Goal: Task Accomplishment & Management: Use online tool/utility

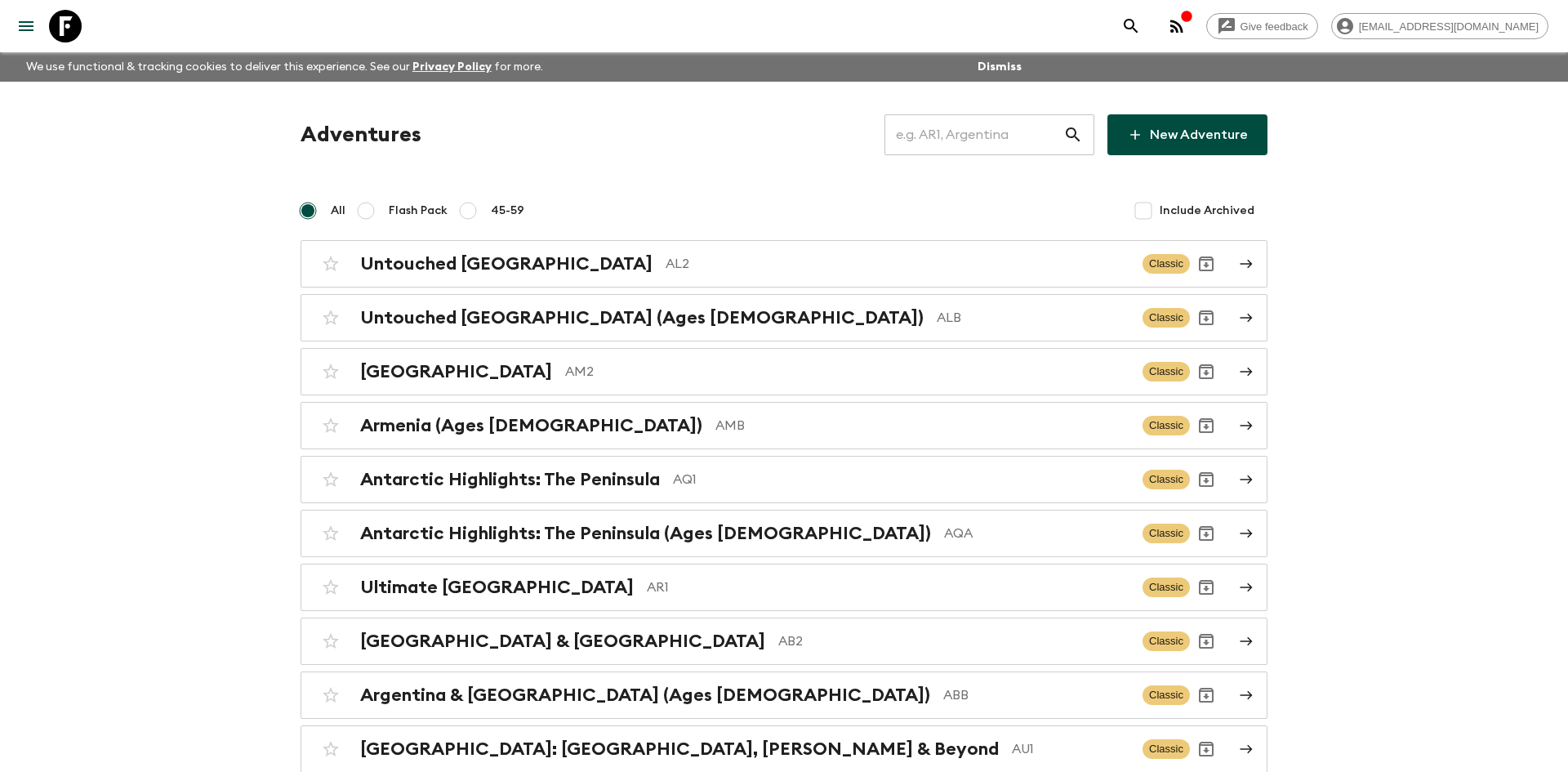
click at [943, 135] on input "text" at bounding box center [973, 135] width 179 height 46
type input "th2"
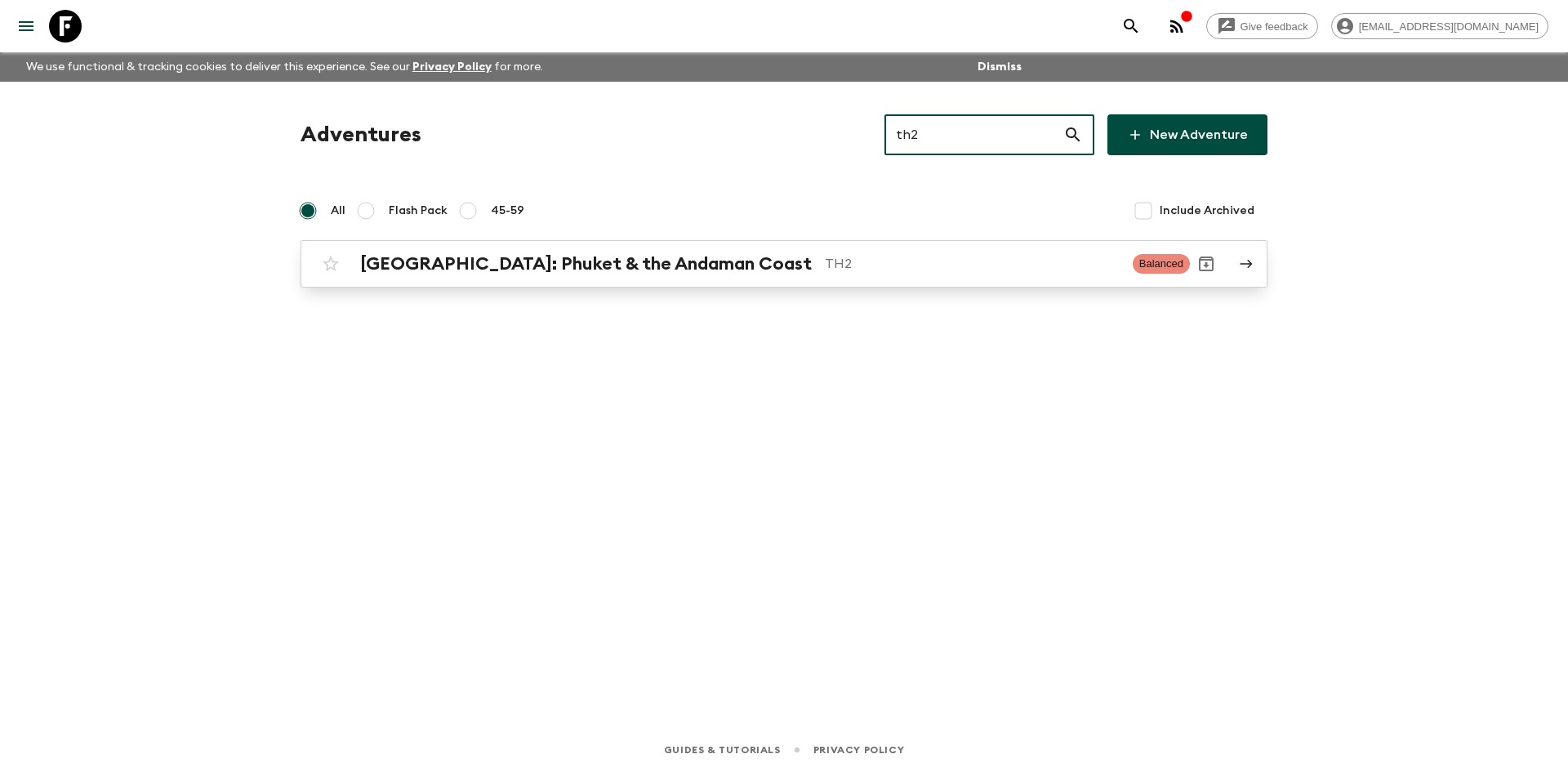
click at [650, 255] on h2 "[GEOGRAPHIC_DATA]: Phuket & the Andaman Coast" at bounding box center [586, 264] width 452 height 22
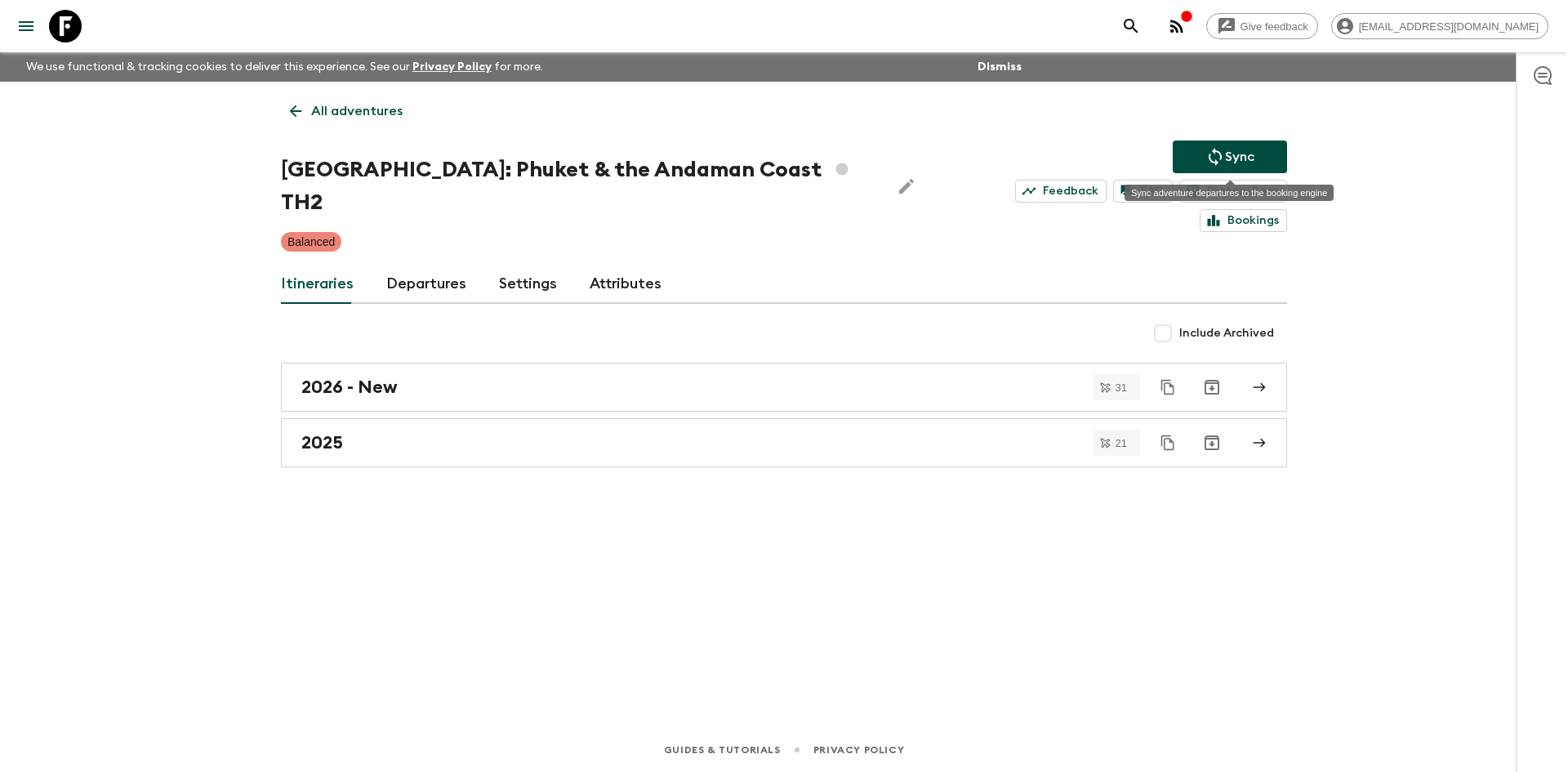
click at [1204, 148] on button "Sync" at bounding box center [1229, 156] width 114 height 33
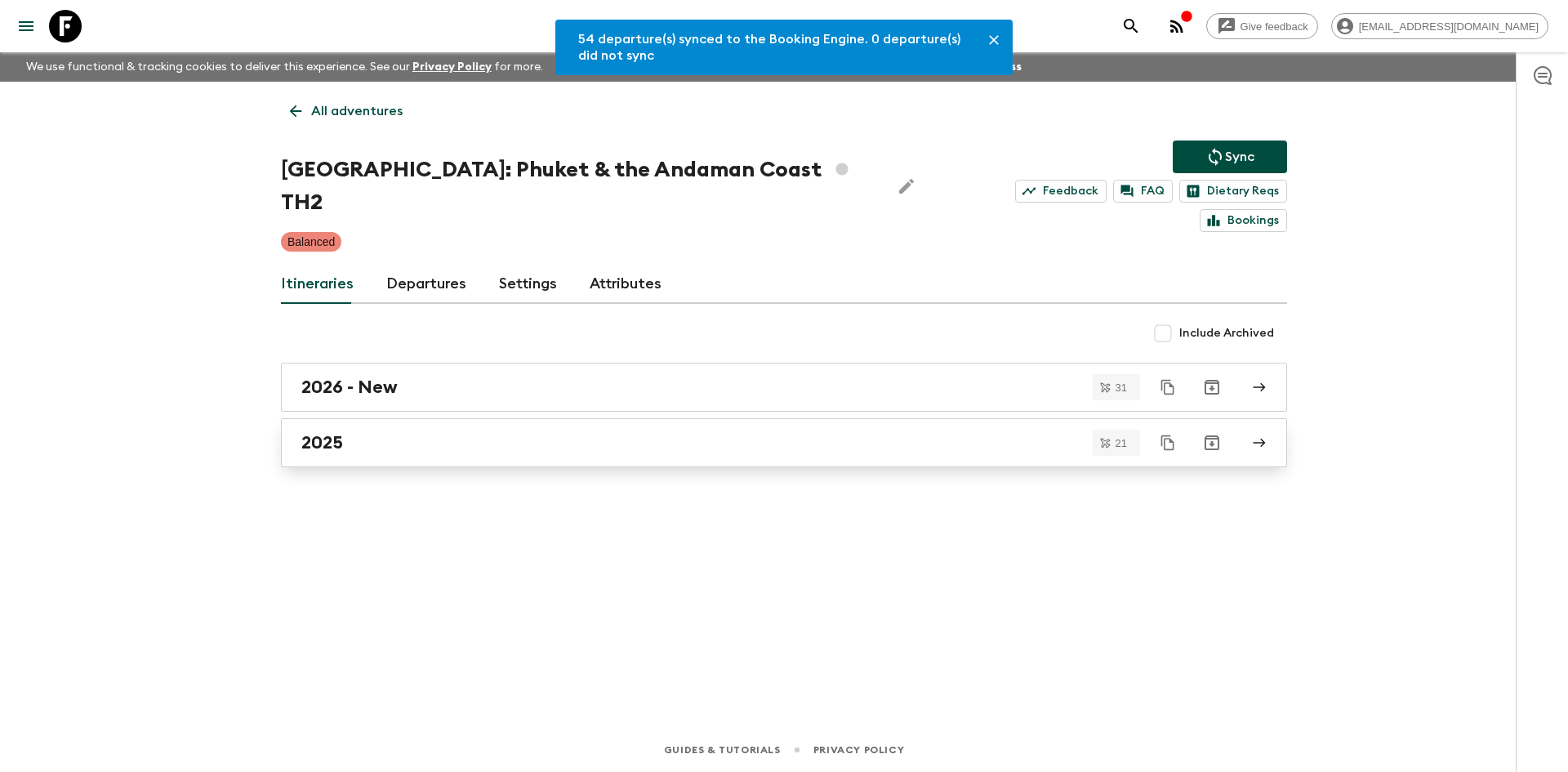
click at [388, 418] on link "2025" at bounding box center [783, 443] width 1006 height 49
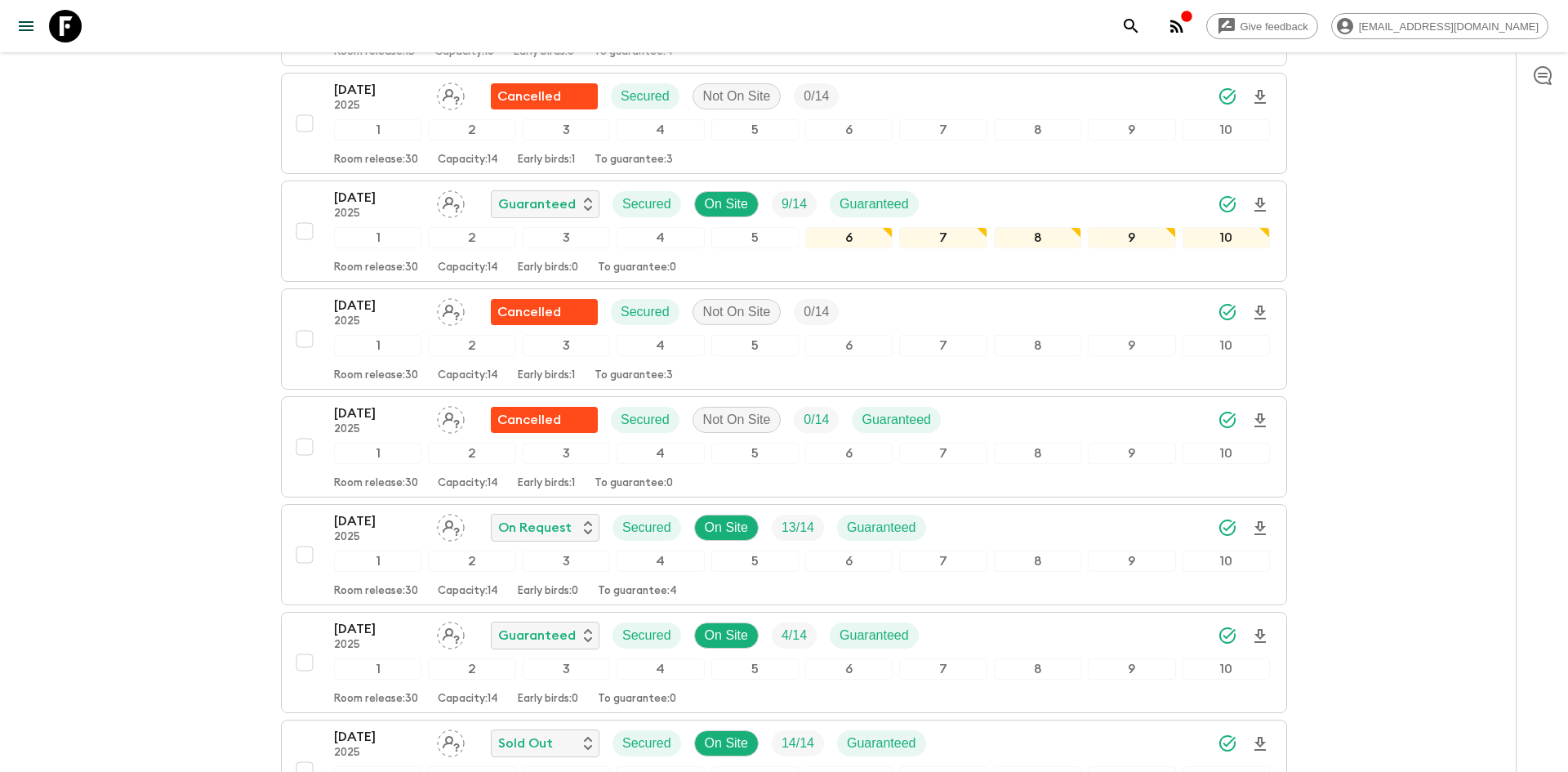
scroll to position [416, 0]
click at [997, 416] on div "[DATE] 2025 Cancelled Secured Not On Site 0 / 14 Guaranteed" at bounding box center [802, 418] width 936 height 33
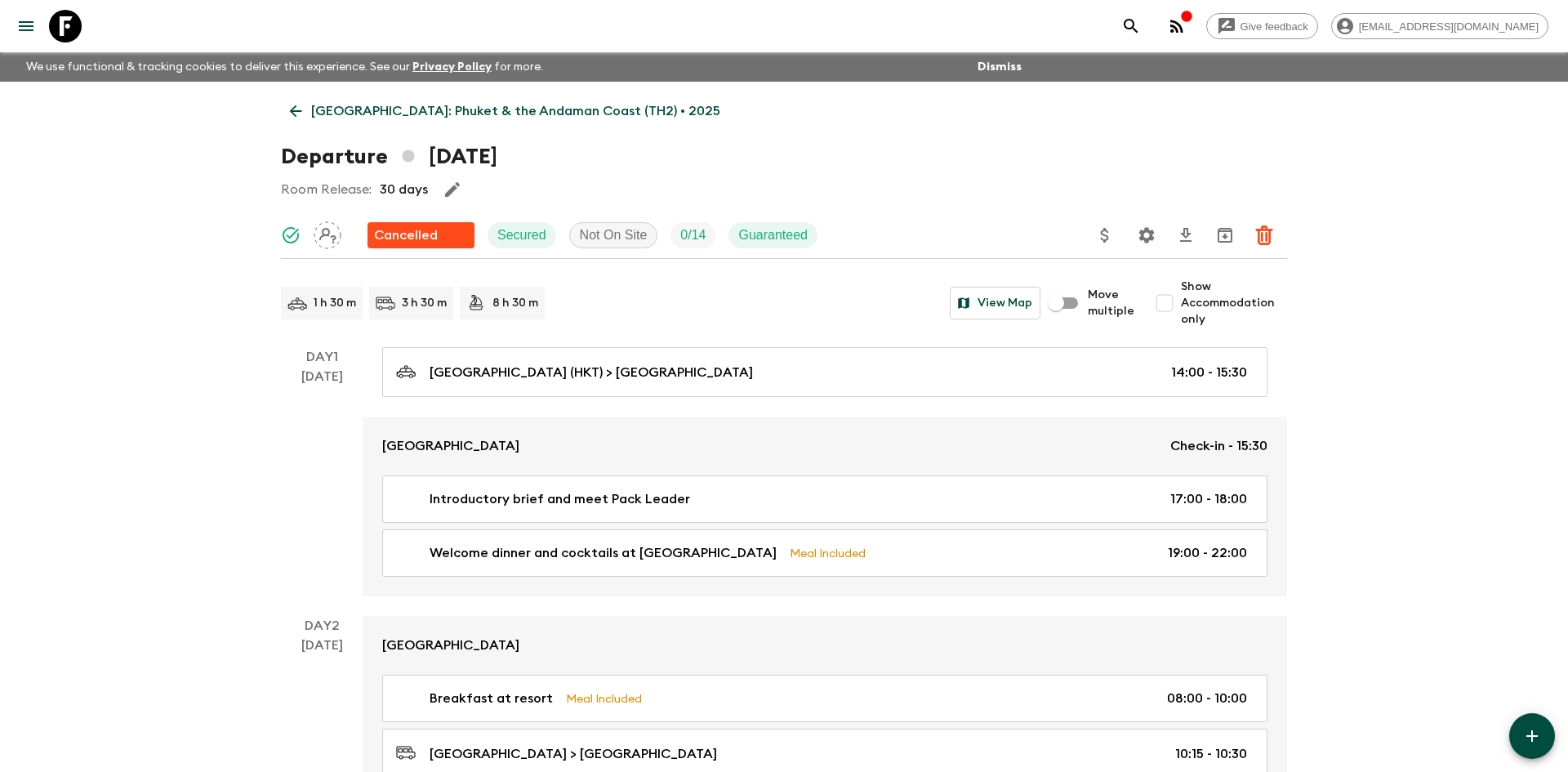
click at [502, 110] on p "[GEOGRAPHIC_DATA]: Phuket & the Andaman Coast (TH2) • 2025" at bounding box center [515, 110] width 409 height 20
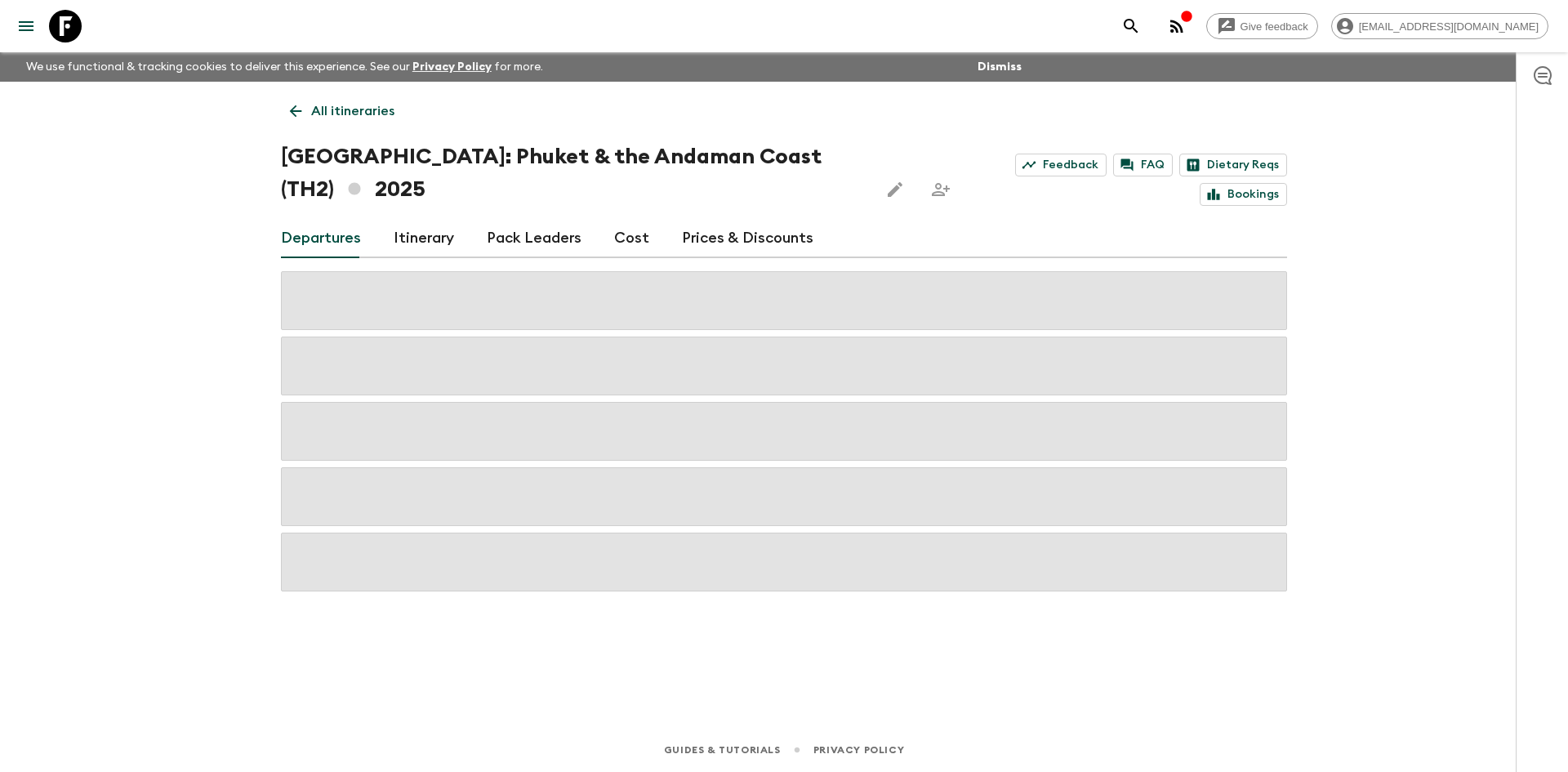
click at [385, 107] on p "All itineraries" at bounding box center [353, 110] width 83 height 20
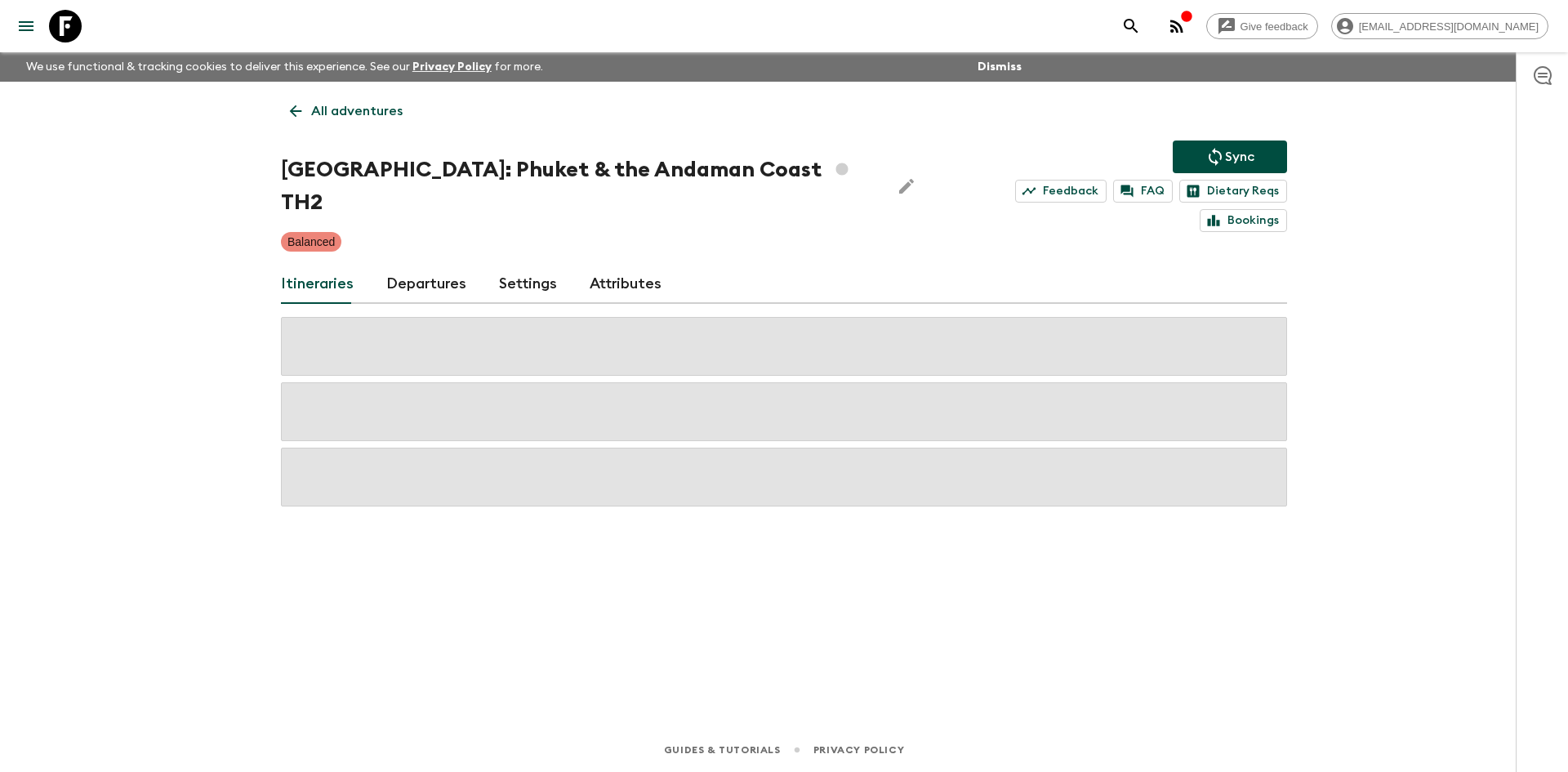
click at [374, 106] on p "All adventures" at bounding box center [357, 110] width 92 height 20
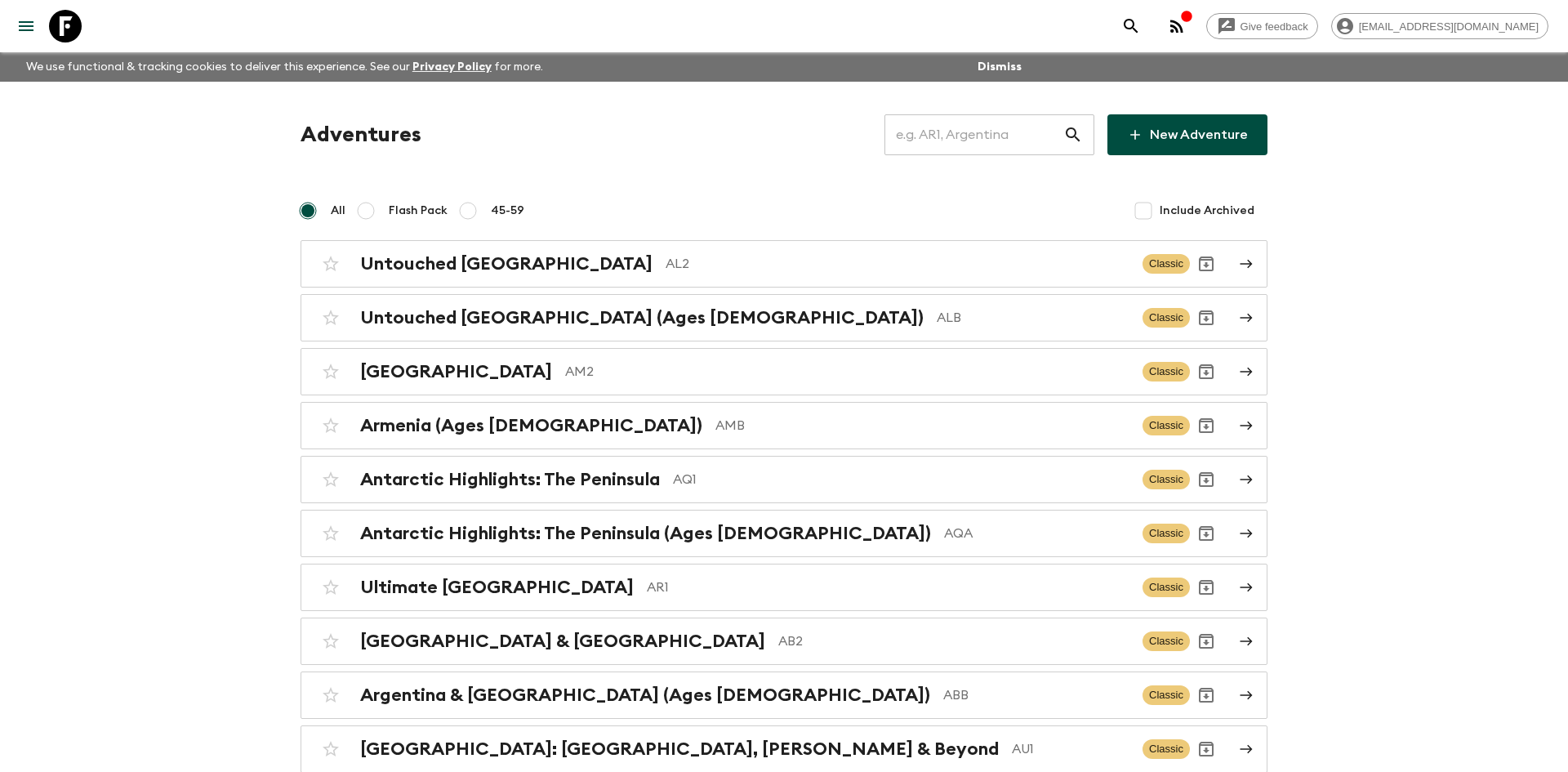
click at [954, 133] on input "text" at bounding box center [973, 135] width 179 height 46
type input "th1"
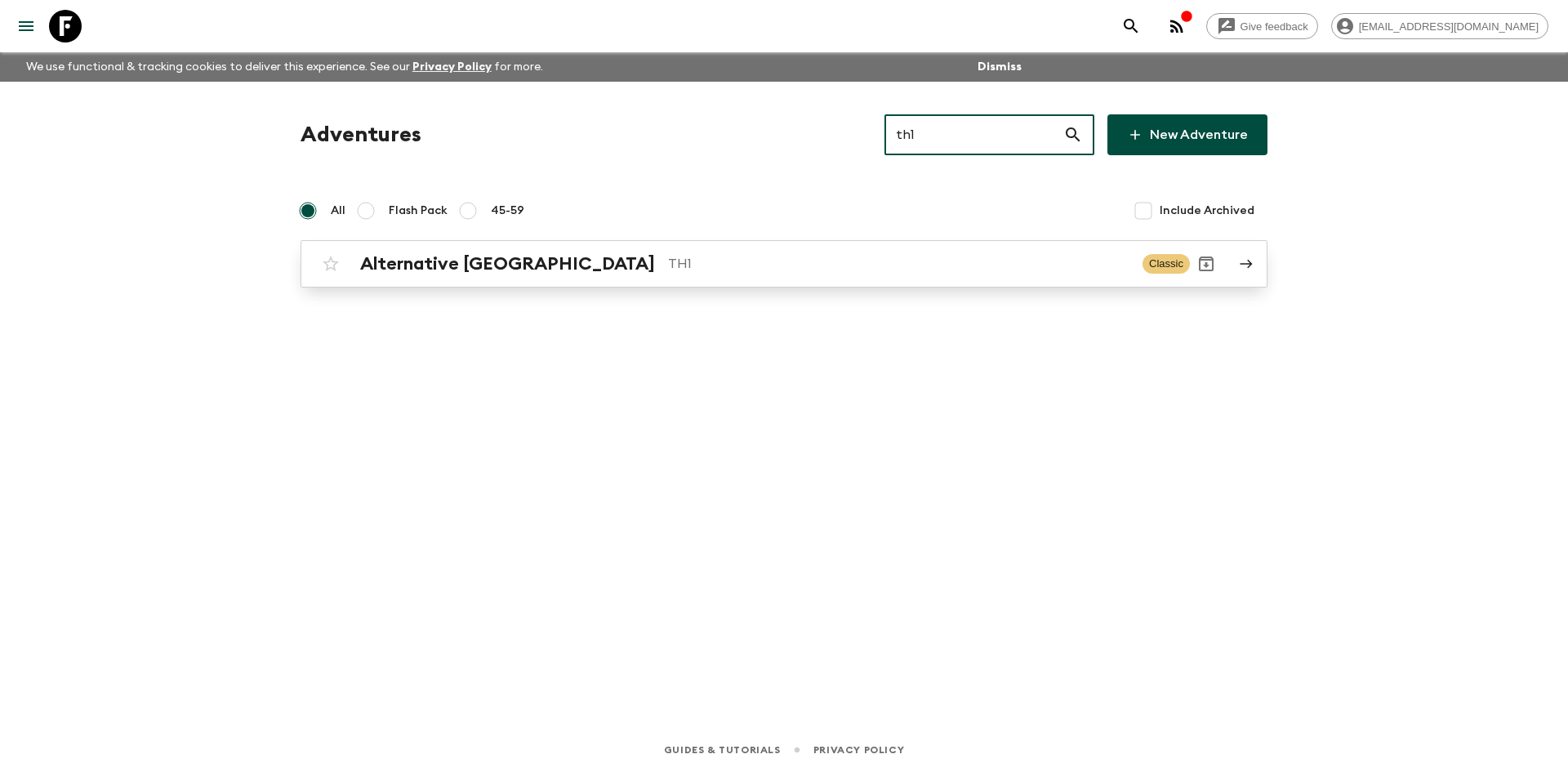
click at [668, 261] on p "TH1" at bounding box center [898, 263] width 461 height 20
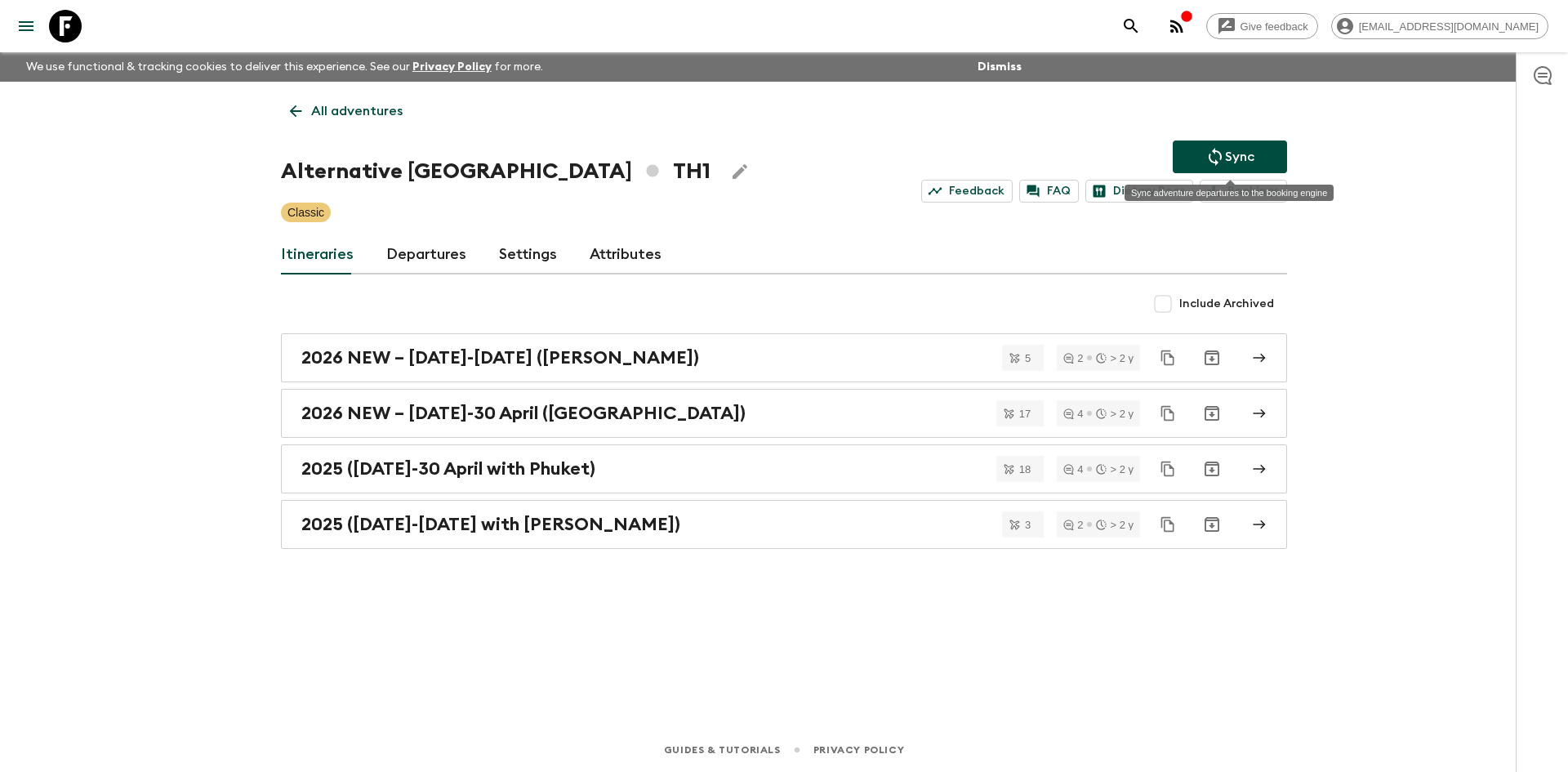
click at [1226, 151] on p "Sync" at bounding box center [1239, 156] width 29 height 20
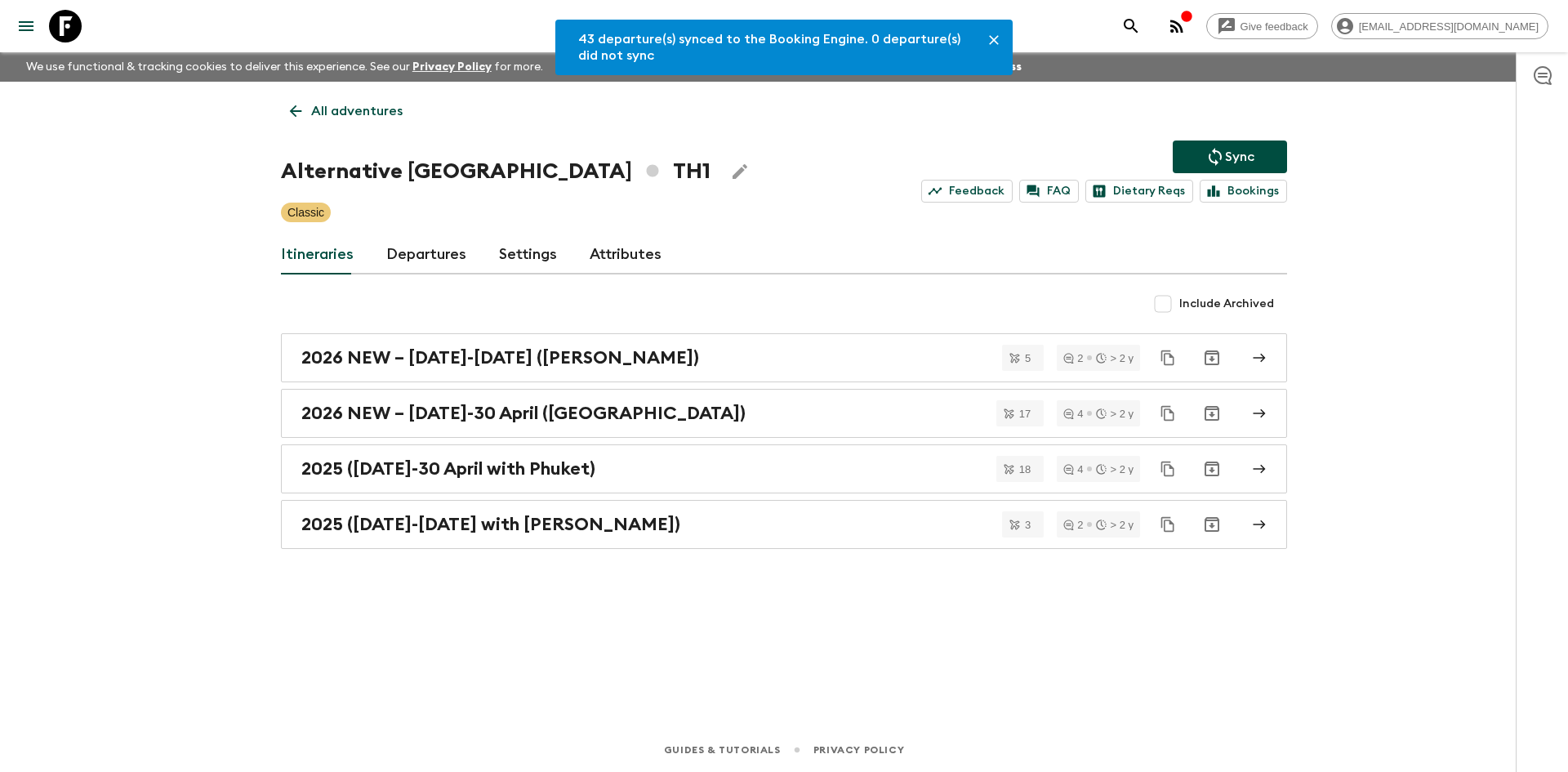
click at [455, 248] on link "Departures" at bounding box center [427, 255] width 80 height 39
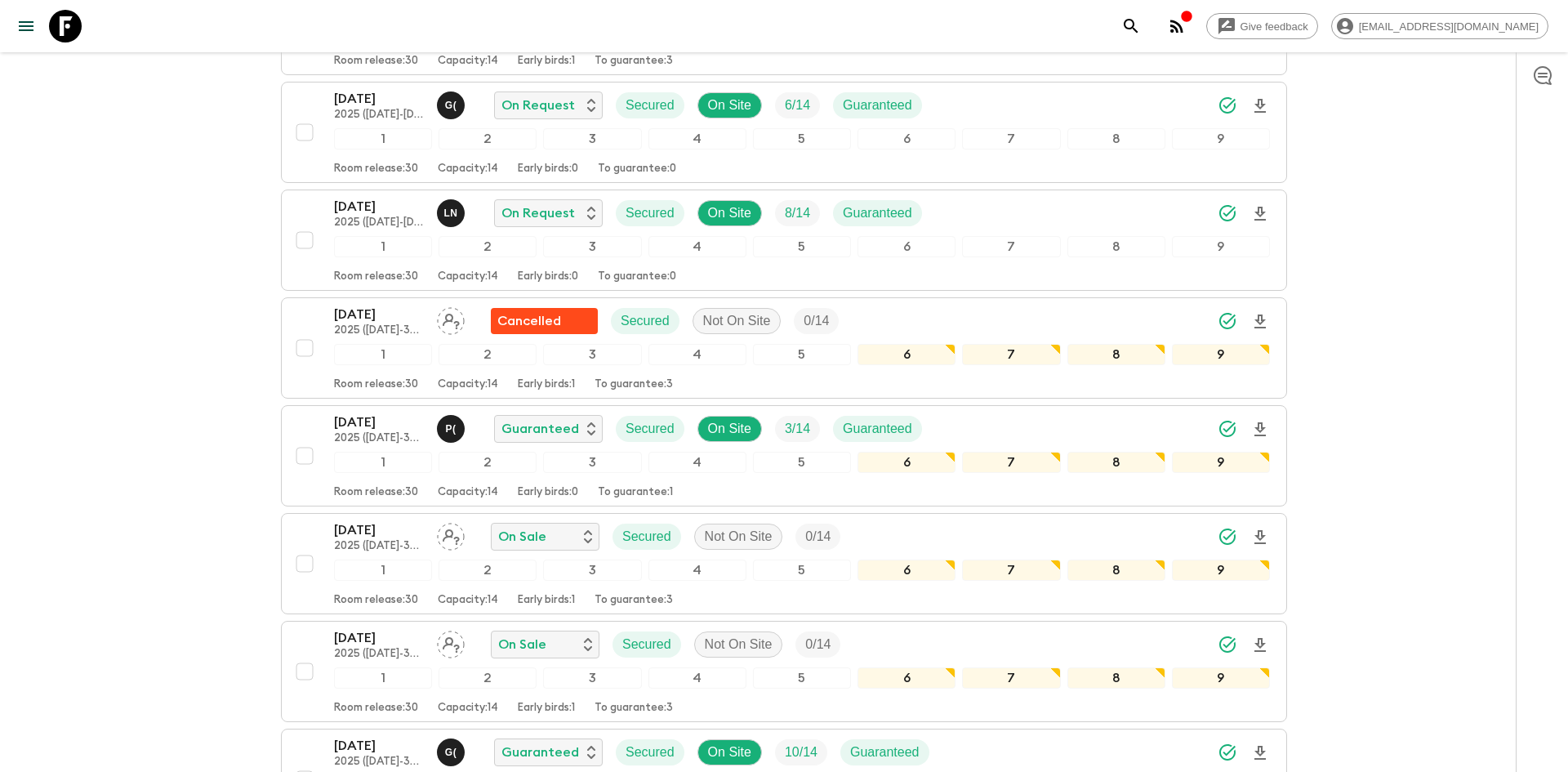
scroll to position [643, 0]
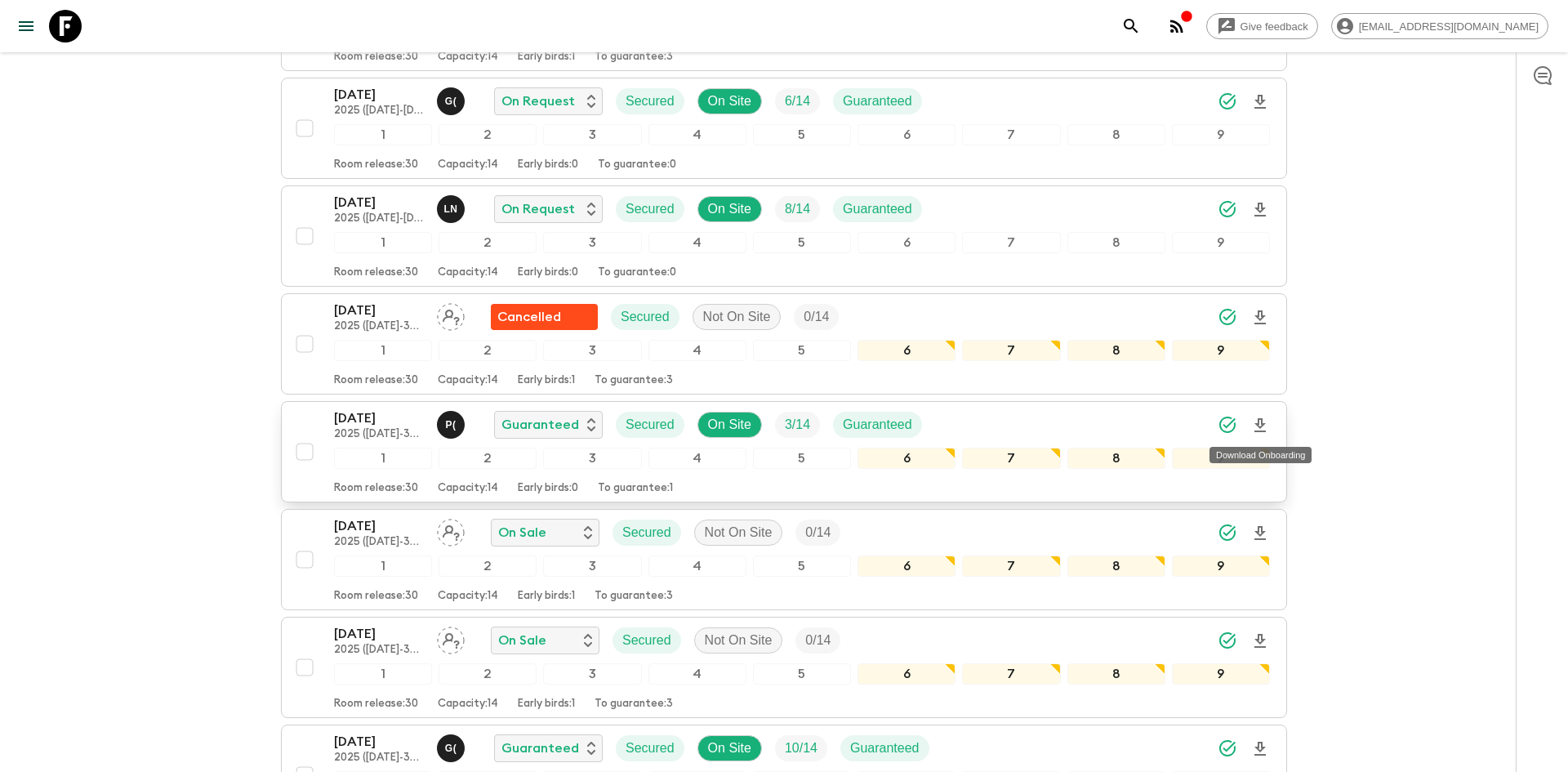
click at [1262, 429] on icon "Download Onboarding" at bounding box center [1259, 425] width 20 height 20
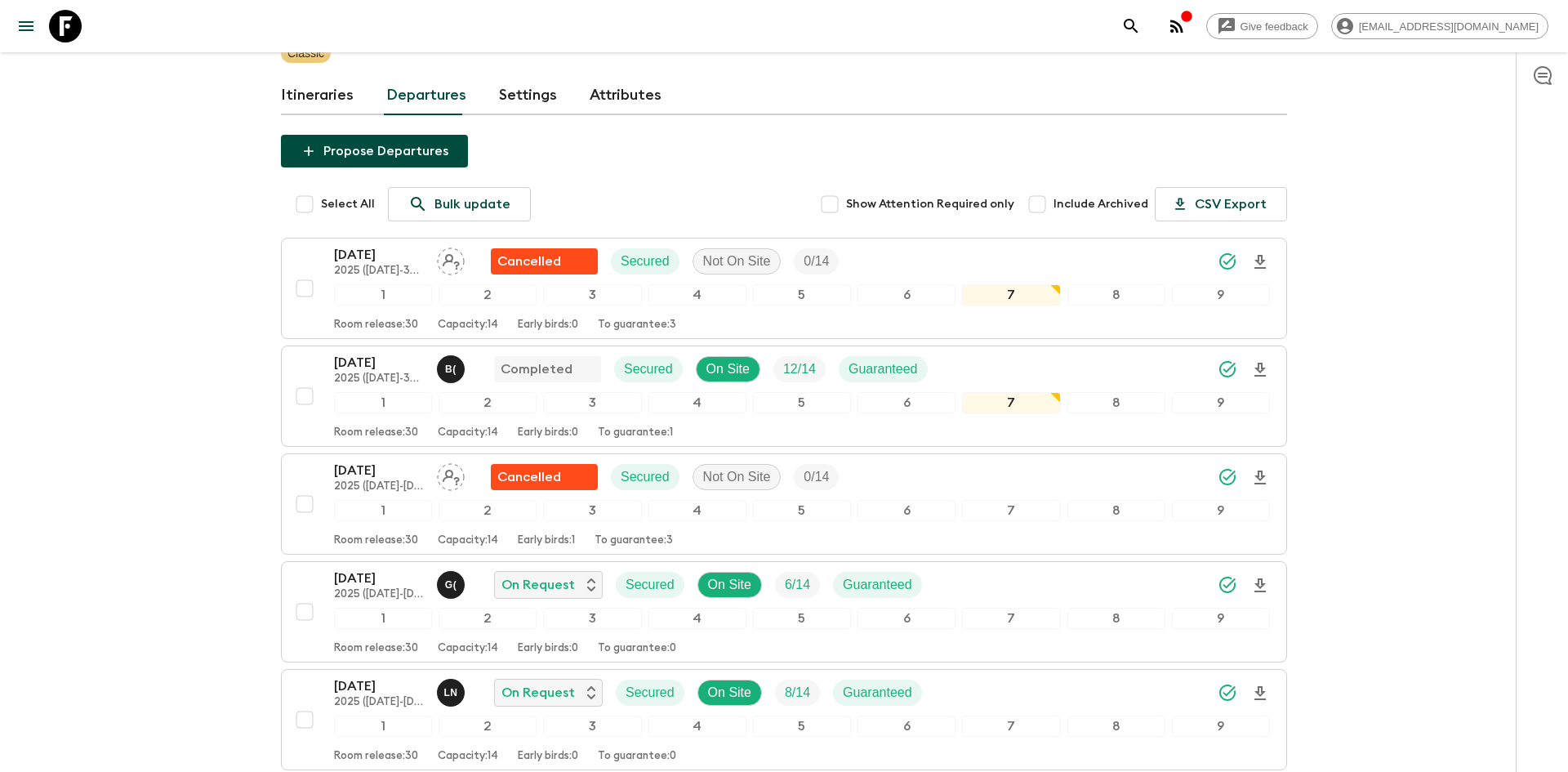
scroll to position [0, 0]
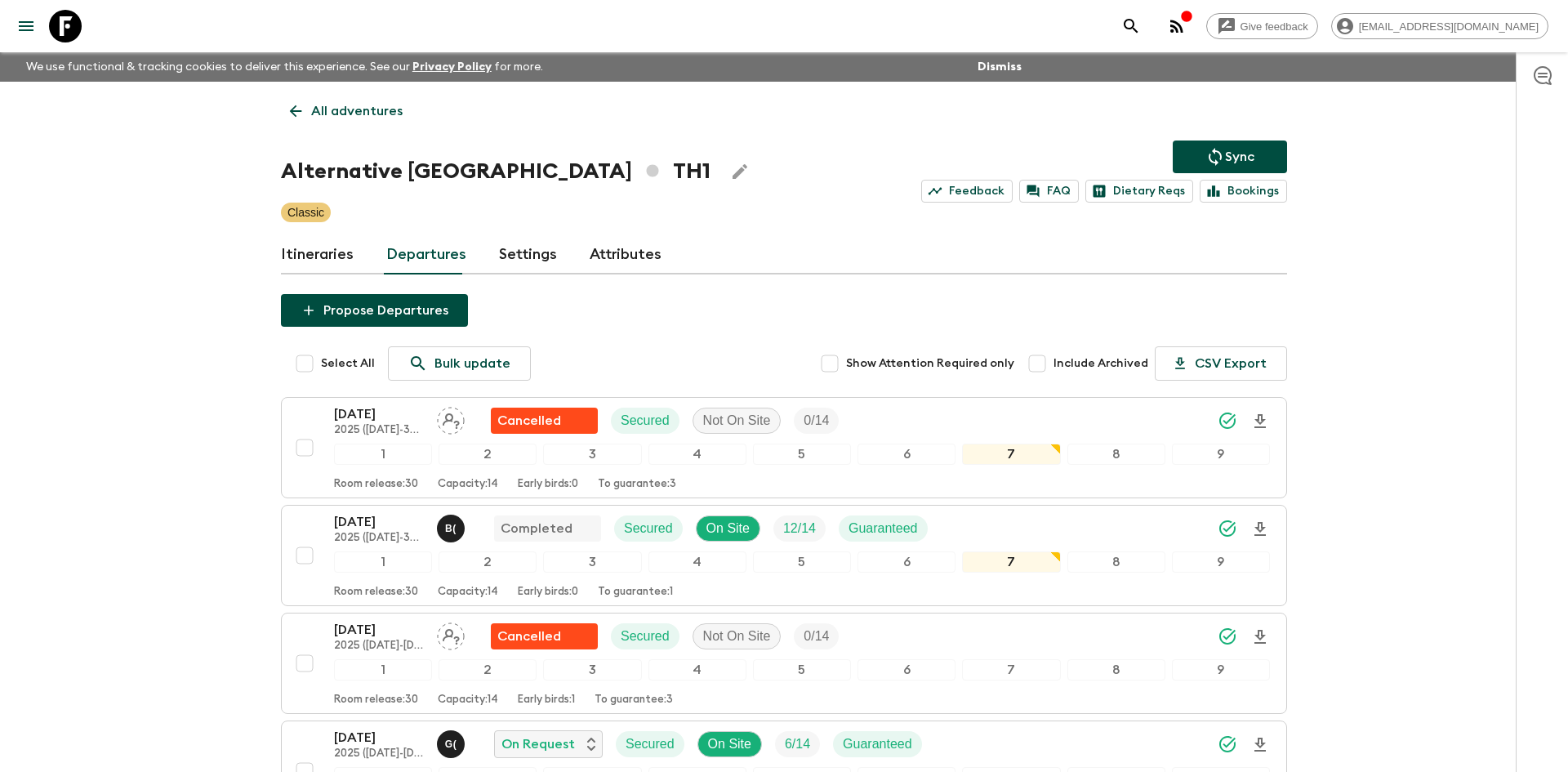
click at [373, 114] on p "All adventures" at bounding box center [357, 110] width 92 height 20
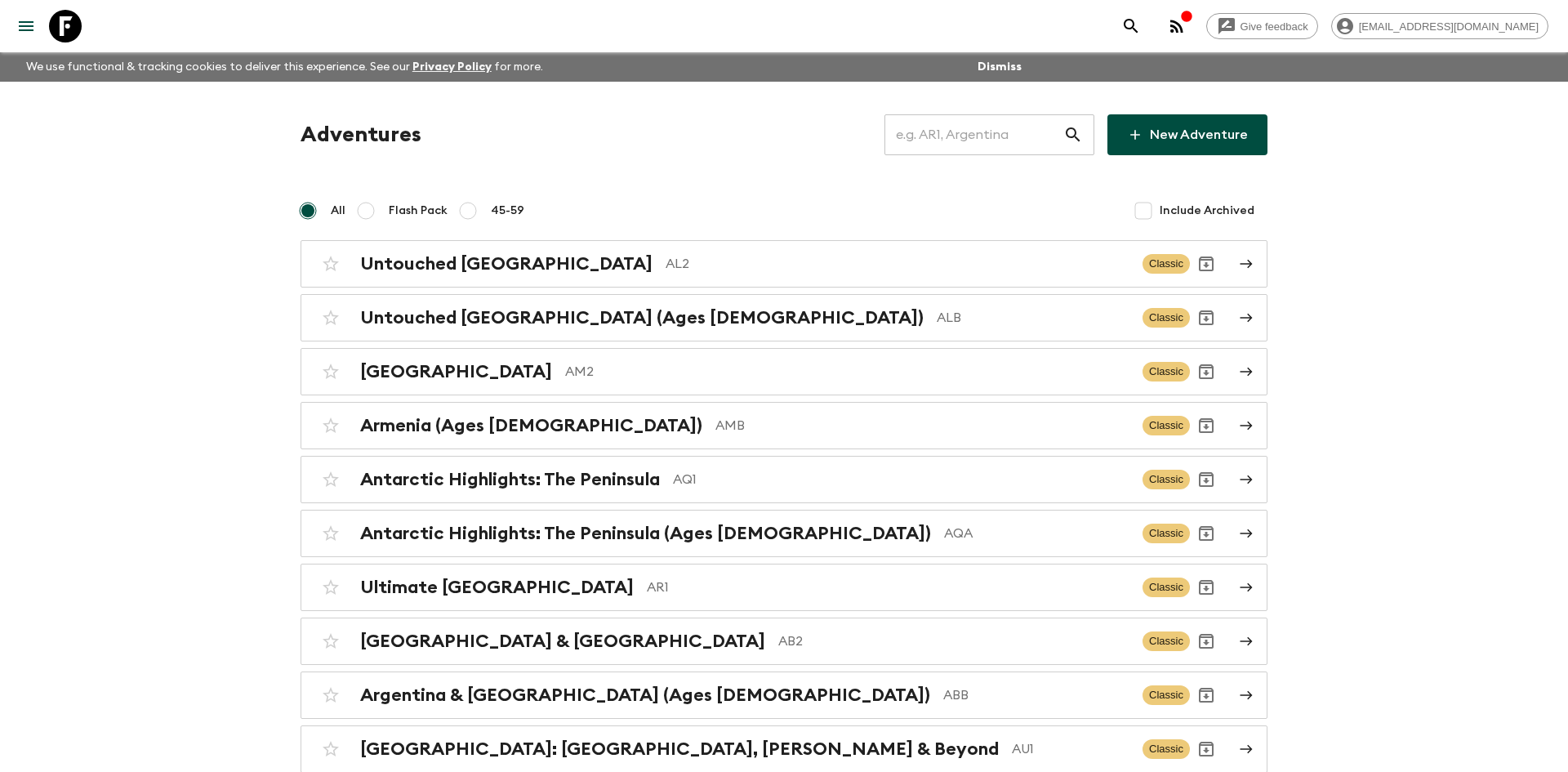
click at [904, 136] on input "text" at bounding box center [973, 135] width 179 height 46
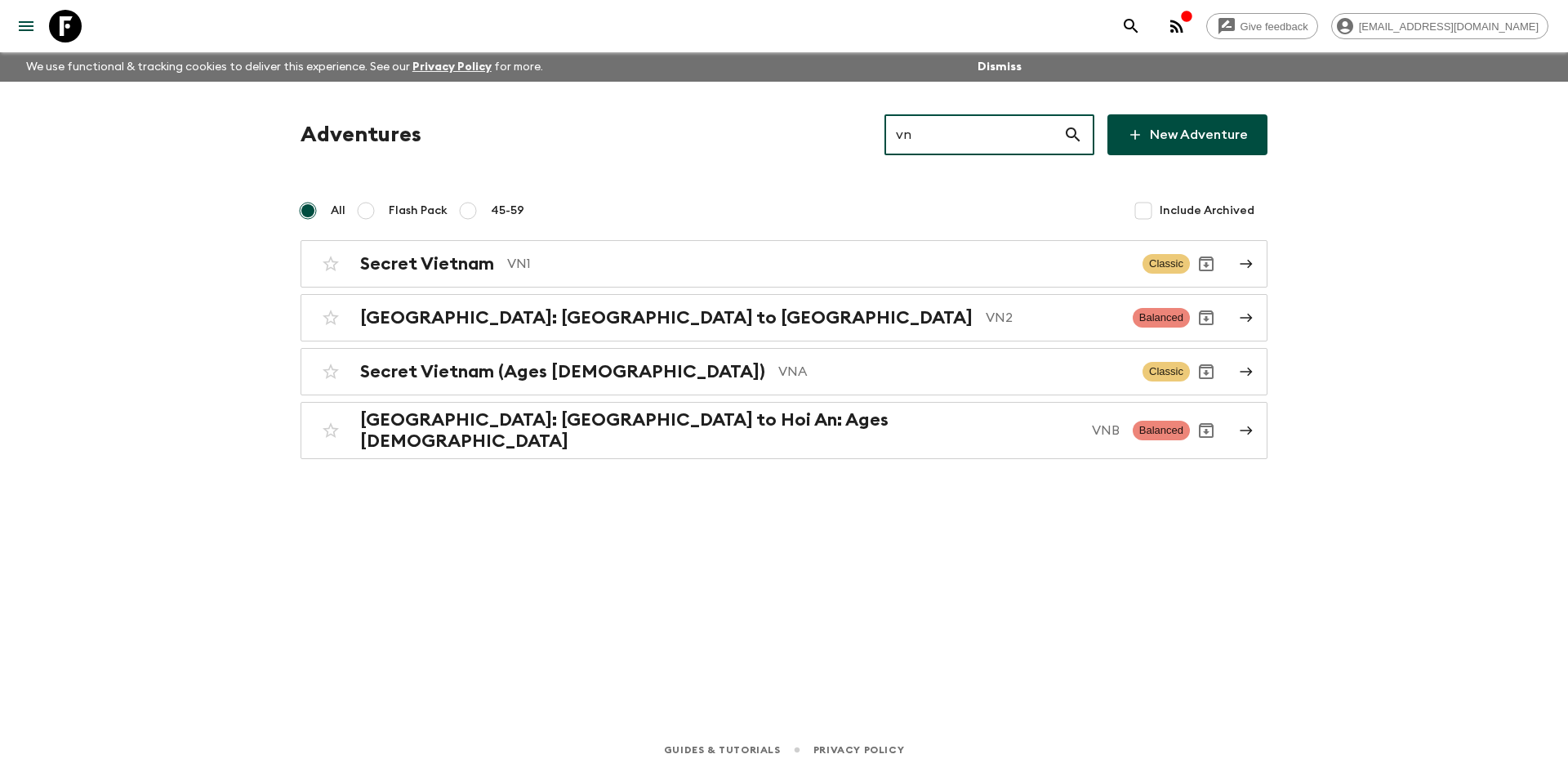
type input "vn1"
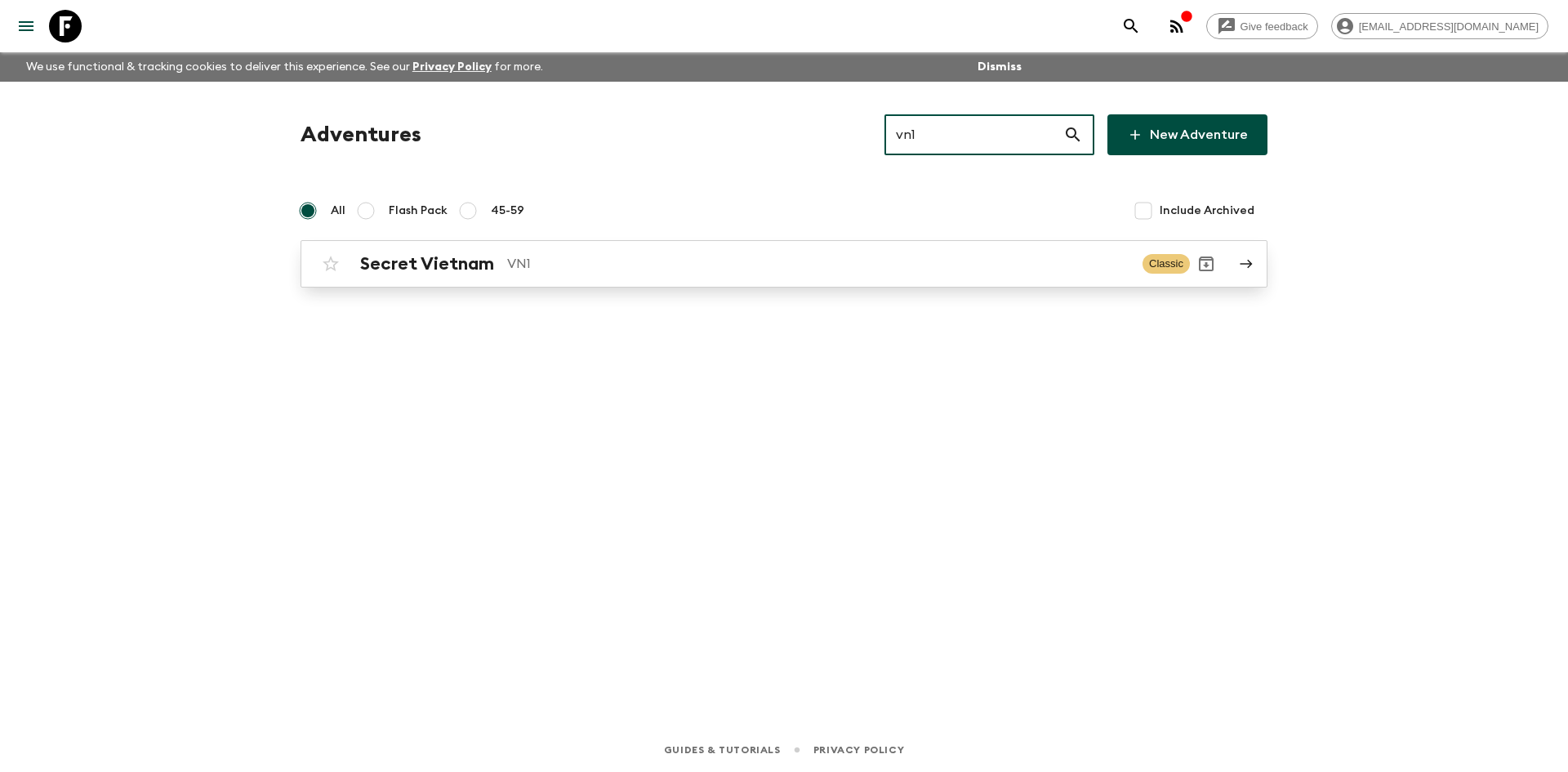
click at [543, 258] on p "VN1" at bounding box center [818, 263] width 622 height 20
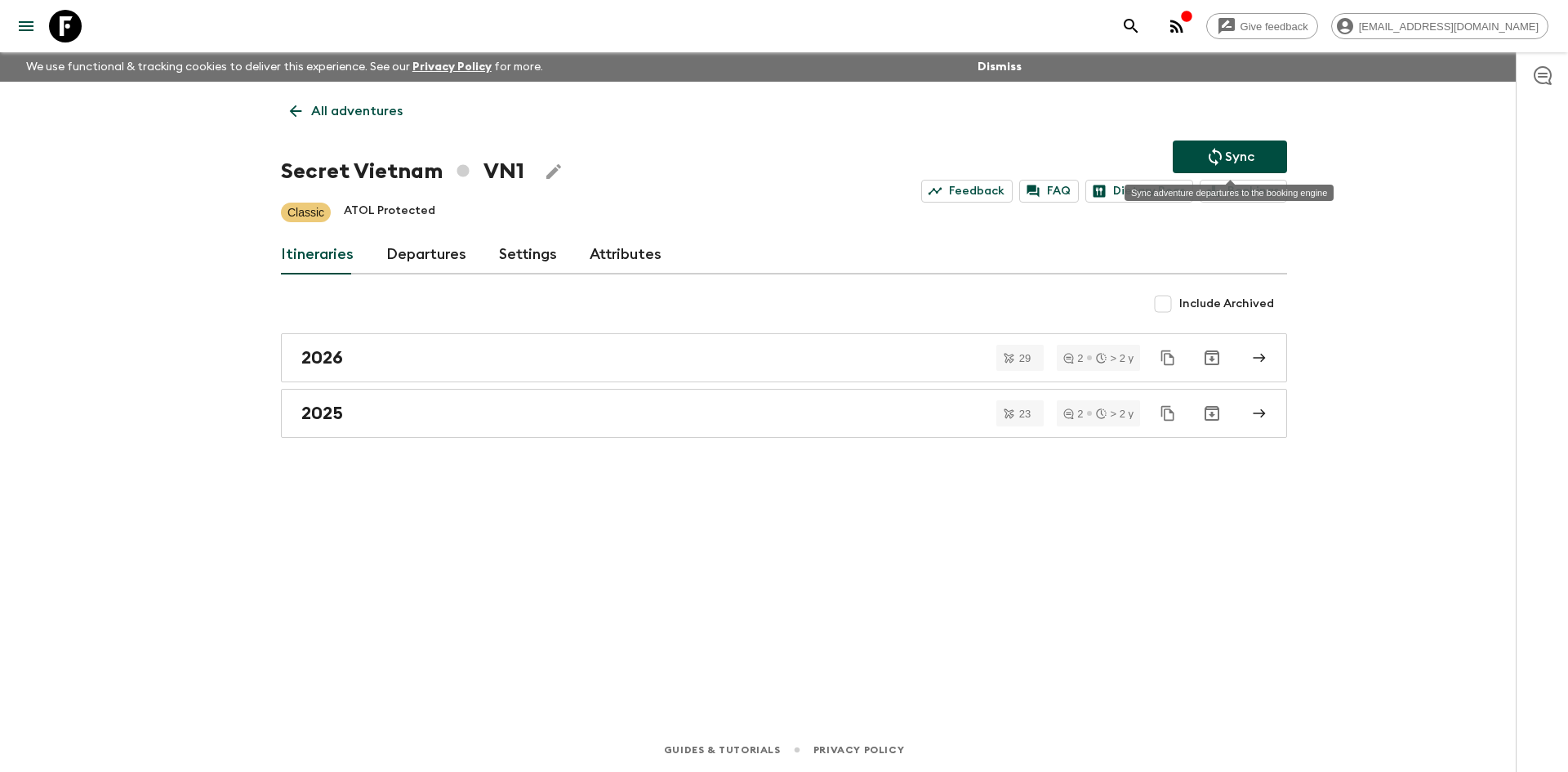
click at [1205, 153] on icon "Sync adventure departures to the booking engine" at bounding box center [1214, 156] width 20 height 20
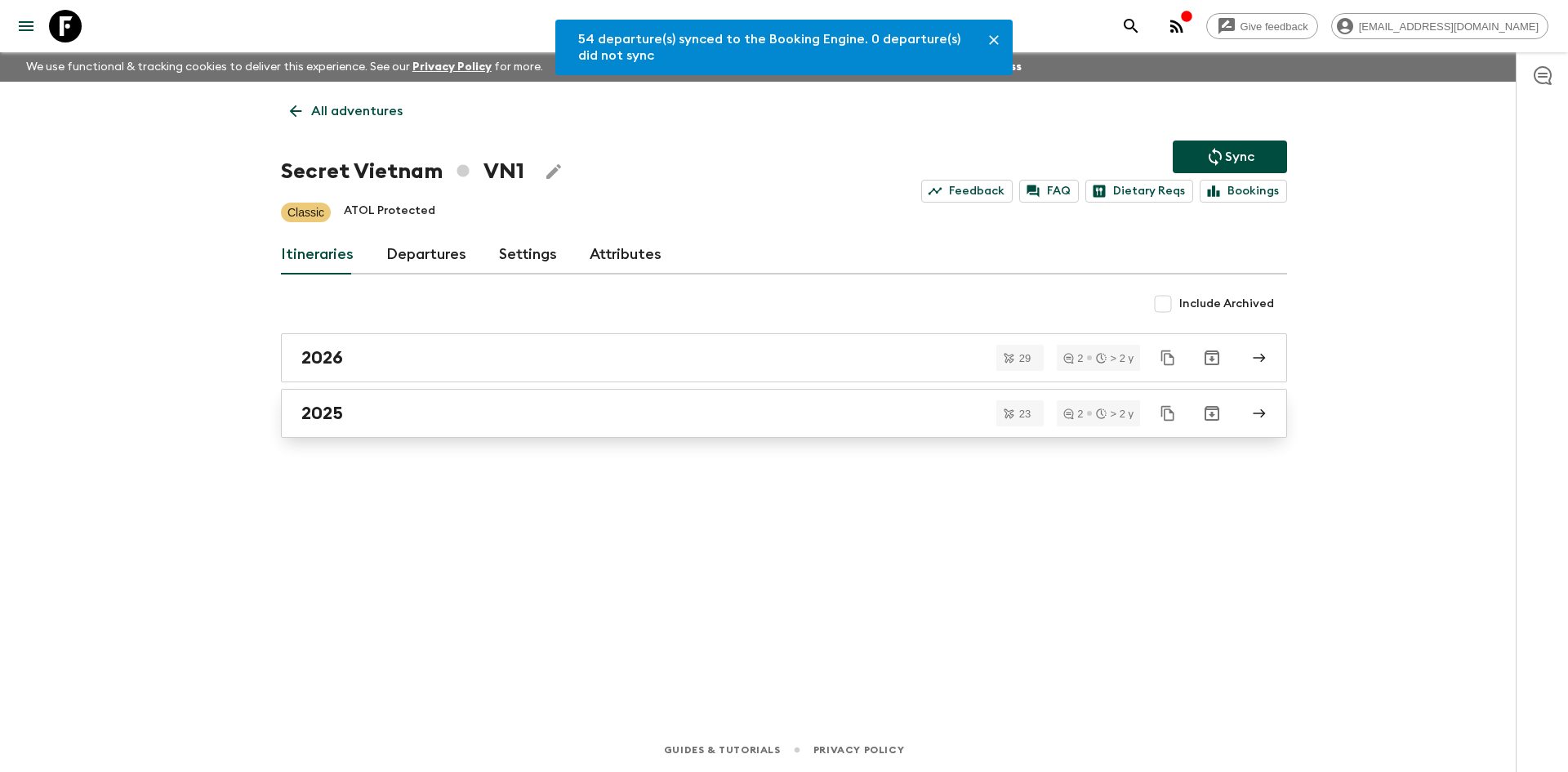
click at [453, 404] on div "2025" at bounding box center [768, 413] width 935 height 22
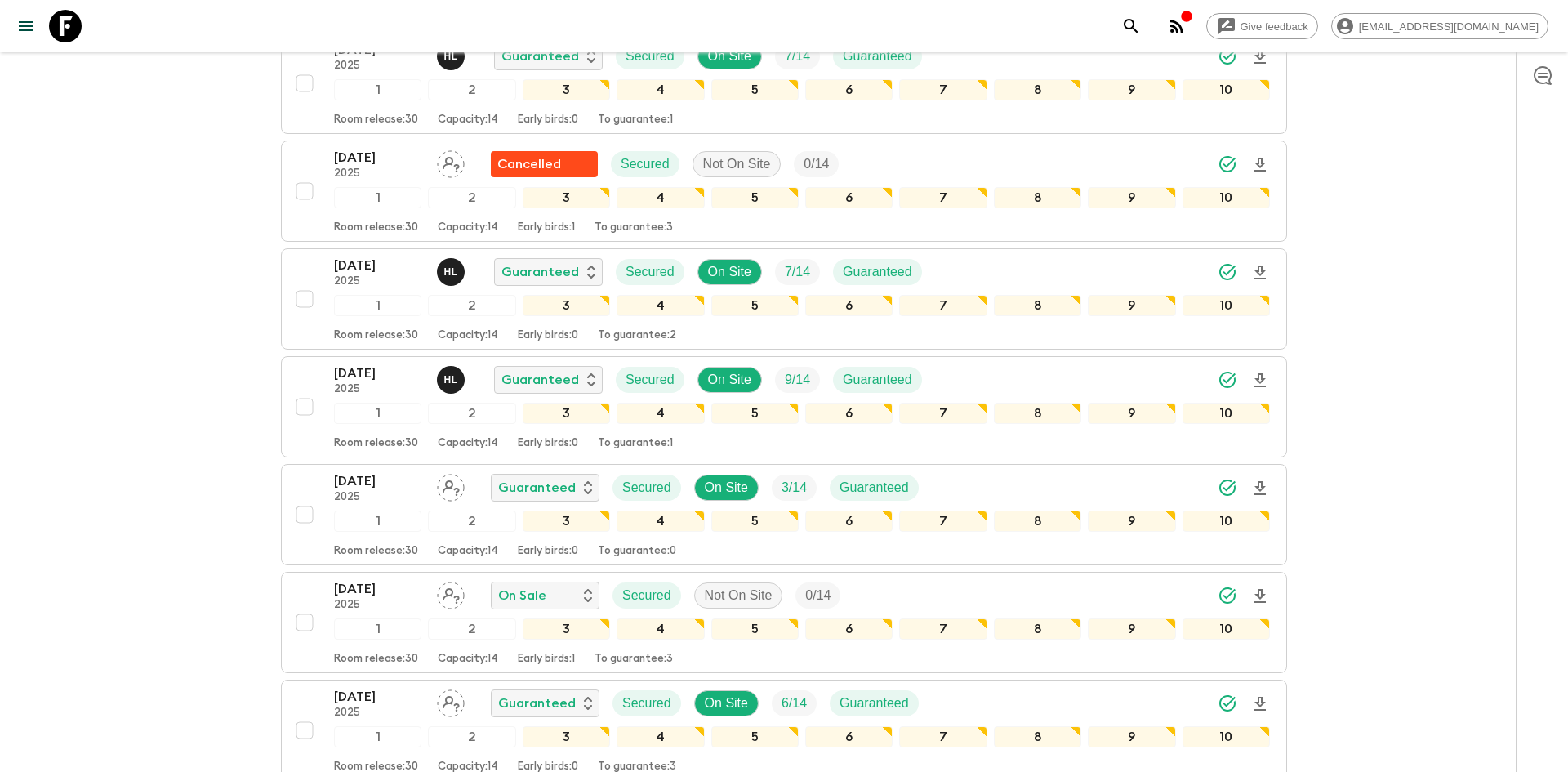
scroll to position [1076, 0]
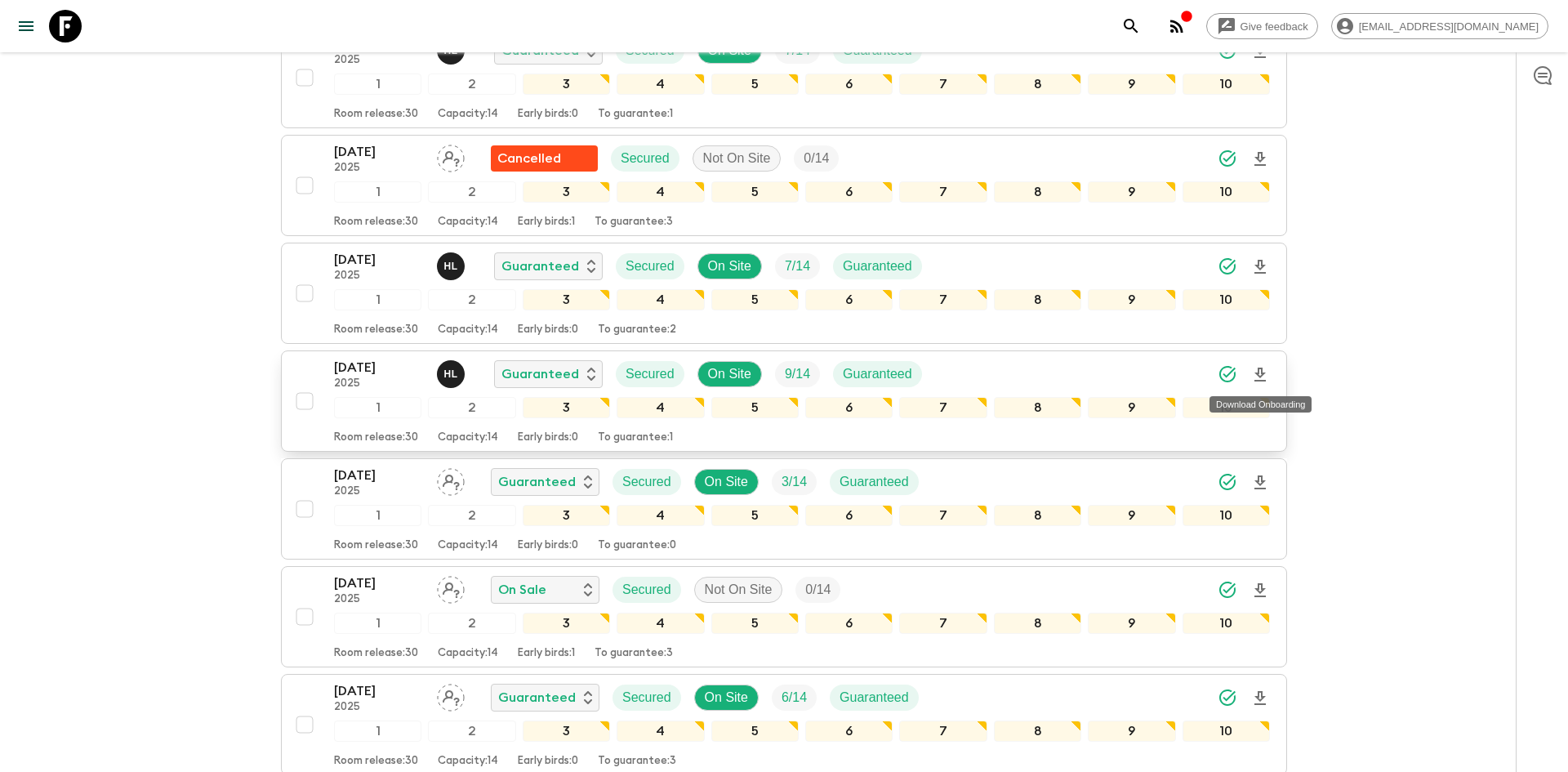
click at [1264, 371] on icon "Download Onboarding" at bounding box center [1260, 374] width 11 height 14
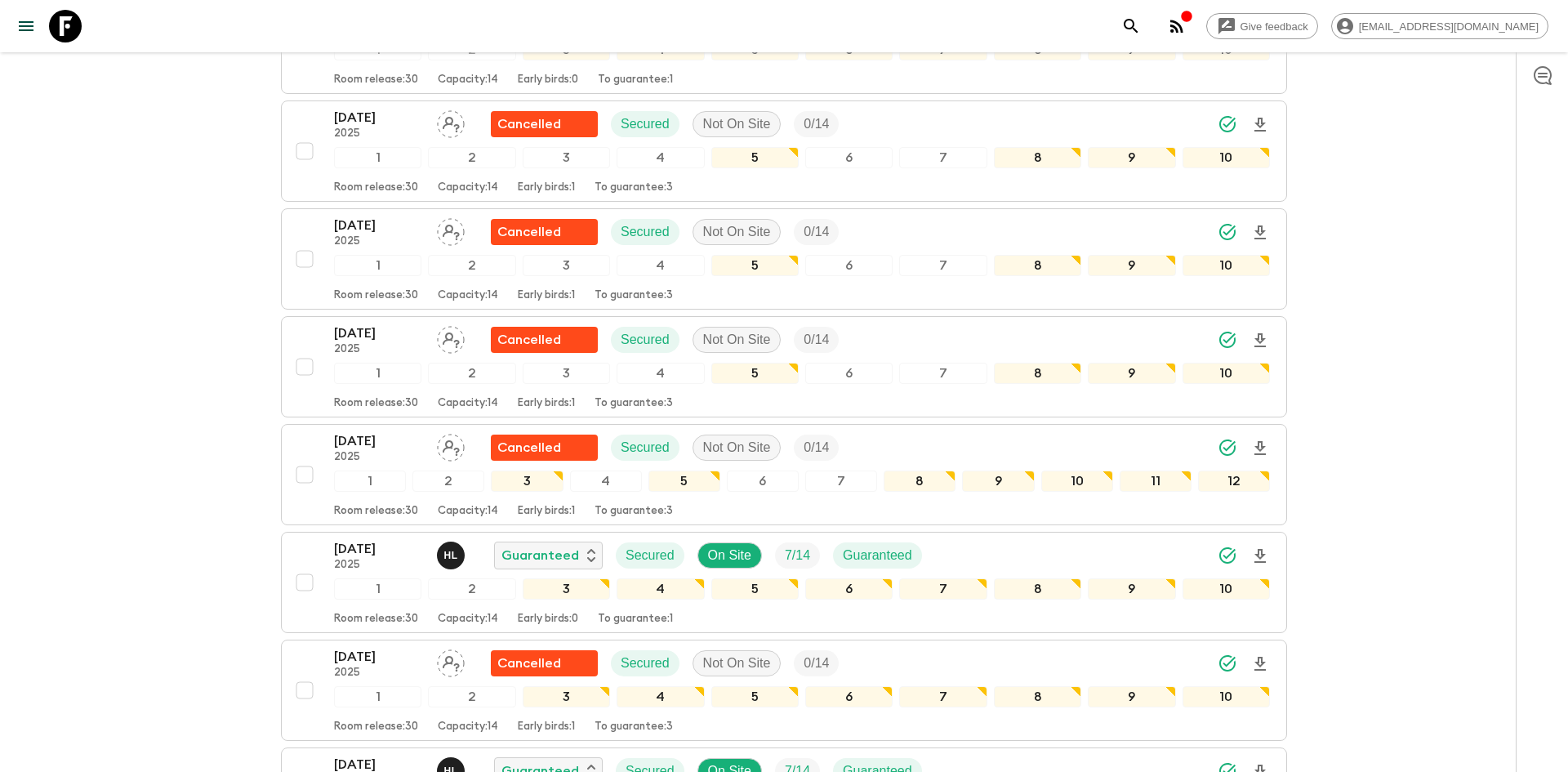
scroll to position [0, 0]
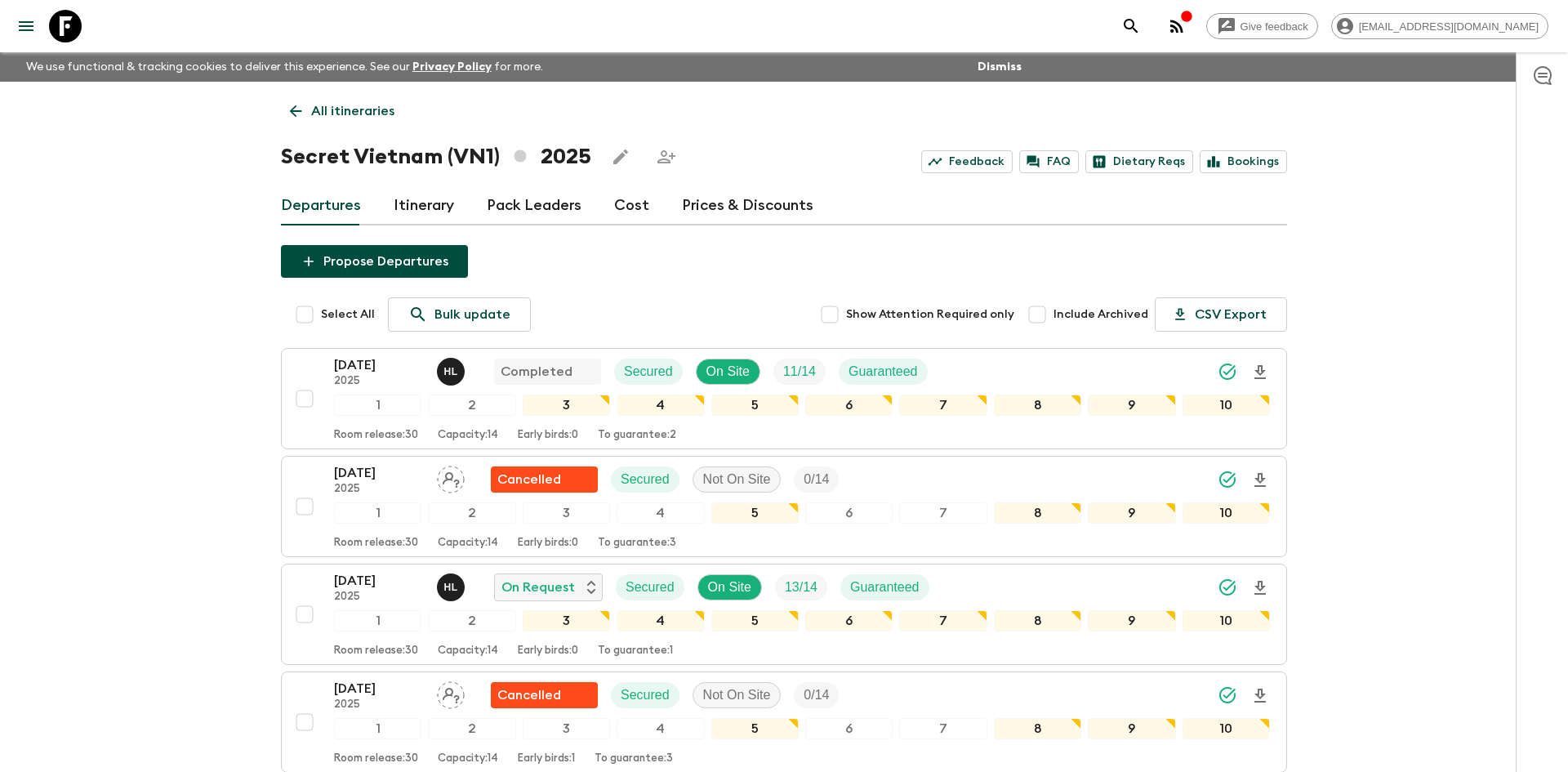
click at [325, 109] on p "All itineraries" at bounding box center [353, 110] width 83 height 20
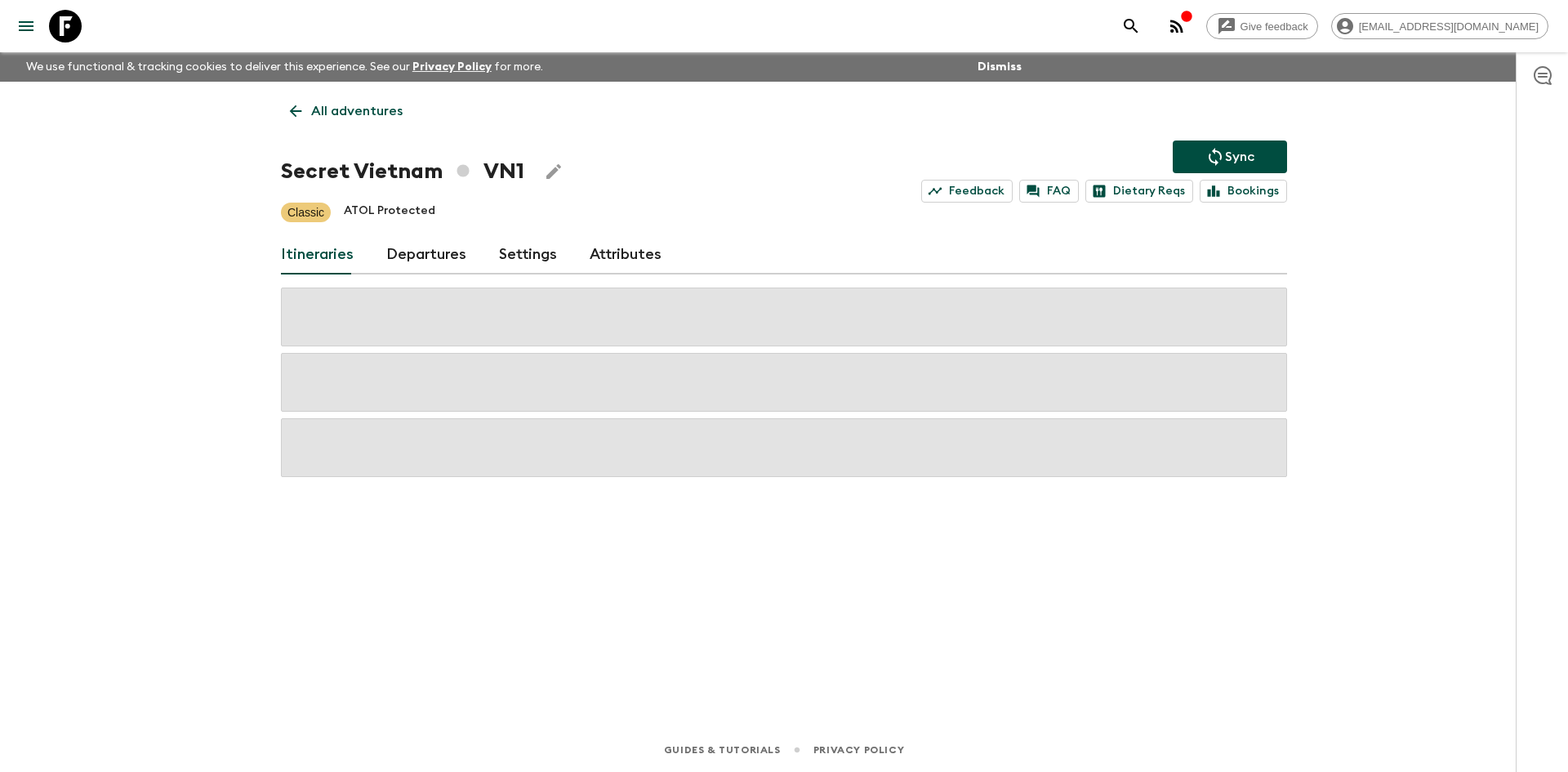
click at [325, 109] on p "All adventures" at bounding box center [357, 110] width 92 height 20
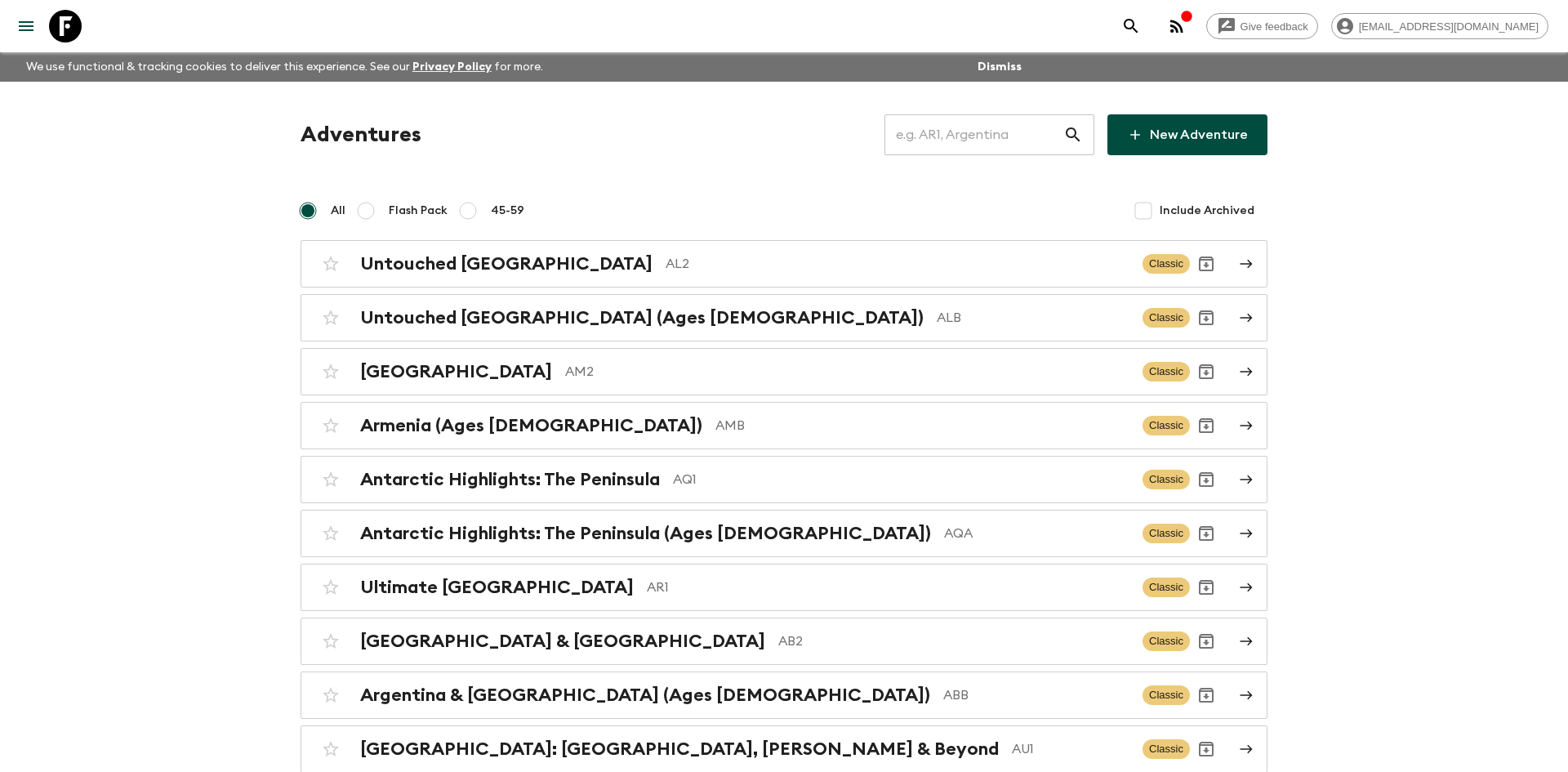
click at [936, 143] on input "text" at bounding box center [973, 135] width 179 height 46
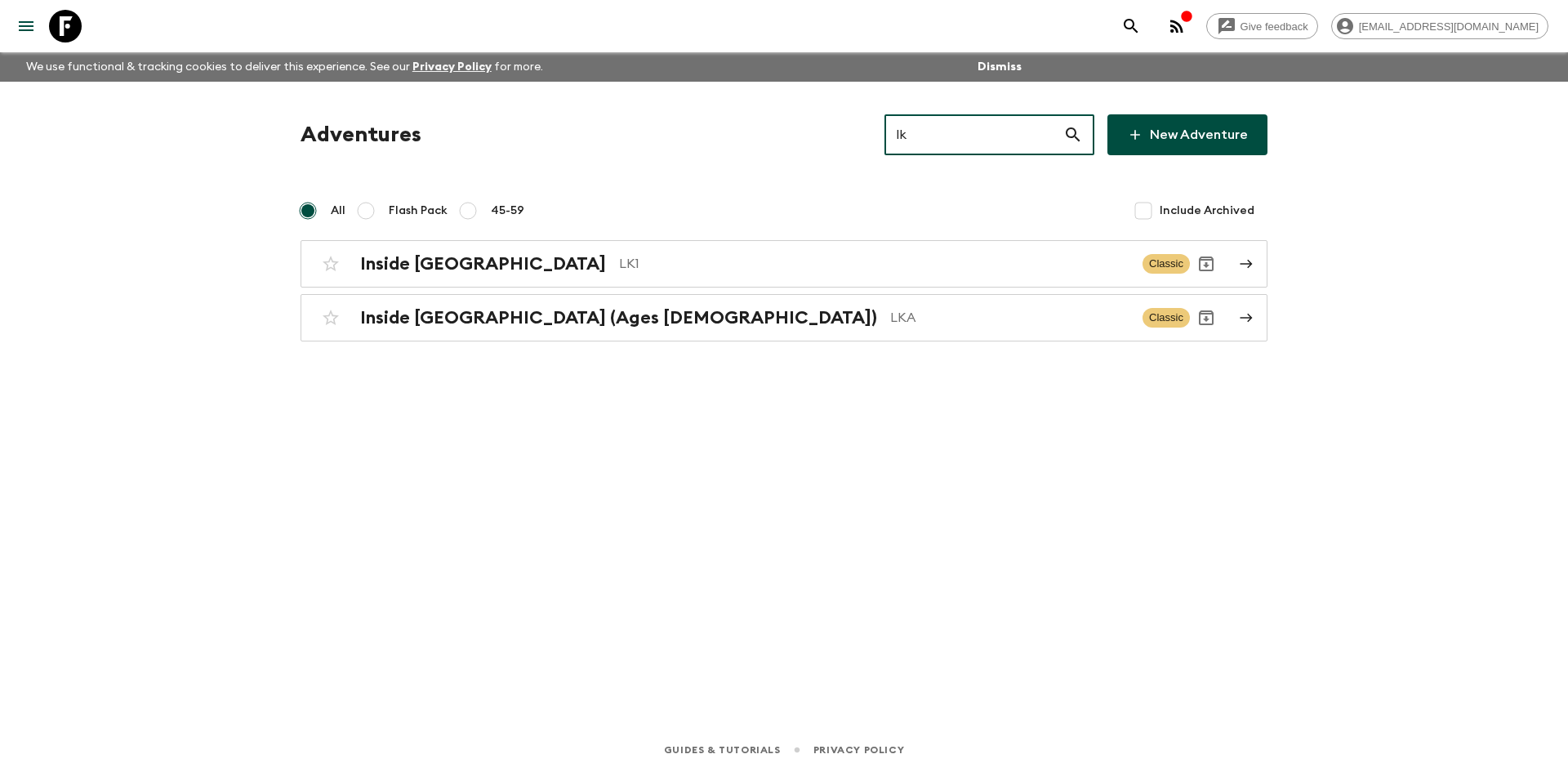
type input "lk1"
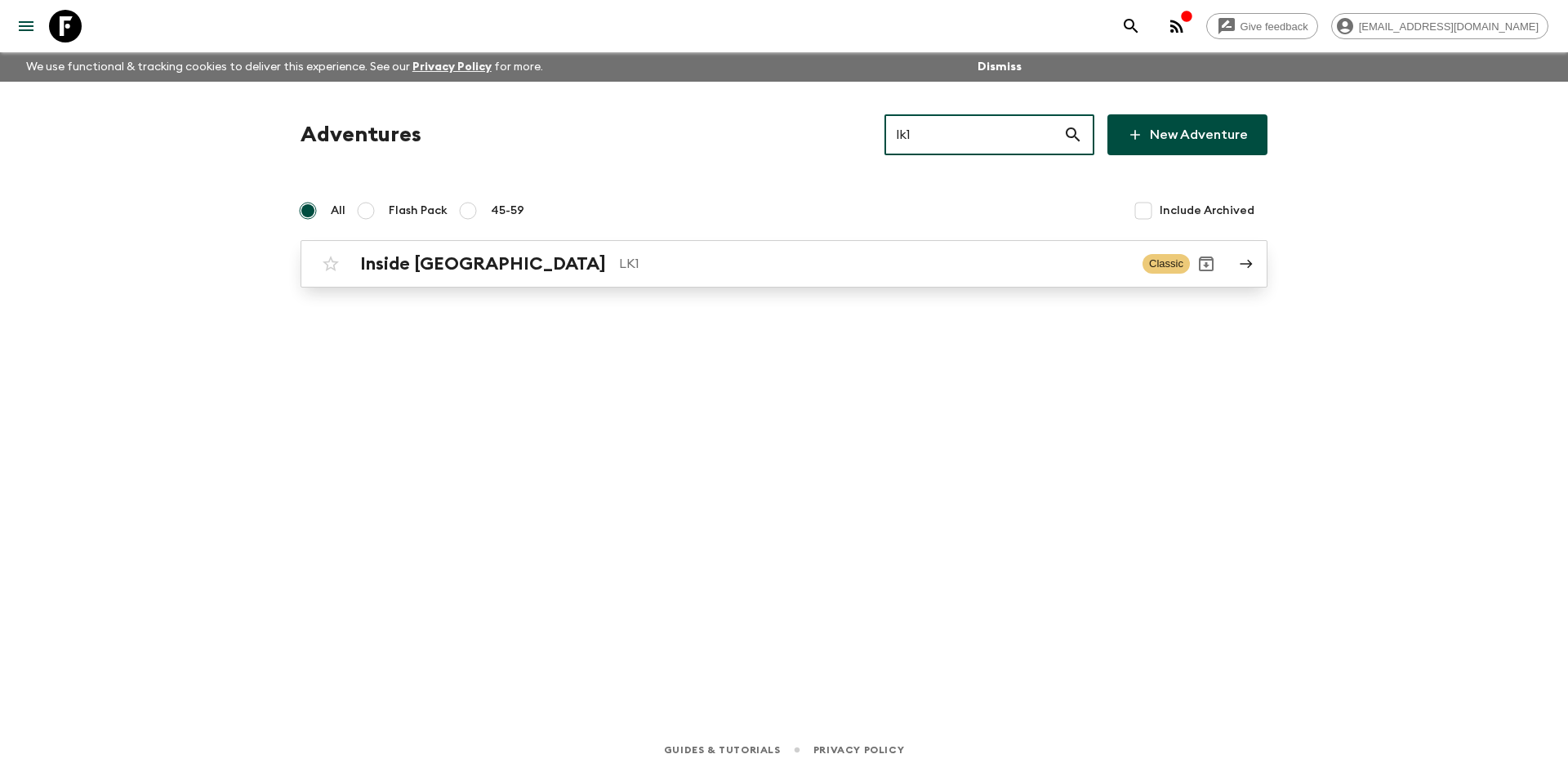
click at [646, 252] on div "Inside [GEOGRAPHIC_DATA] LK1 Classic" at bounding box center [752, 263] width 876 height 33
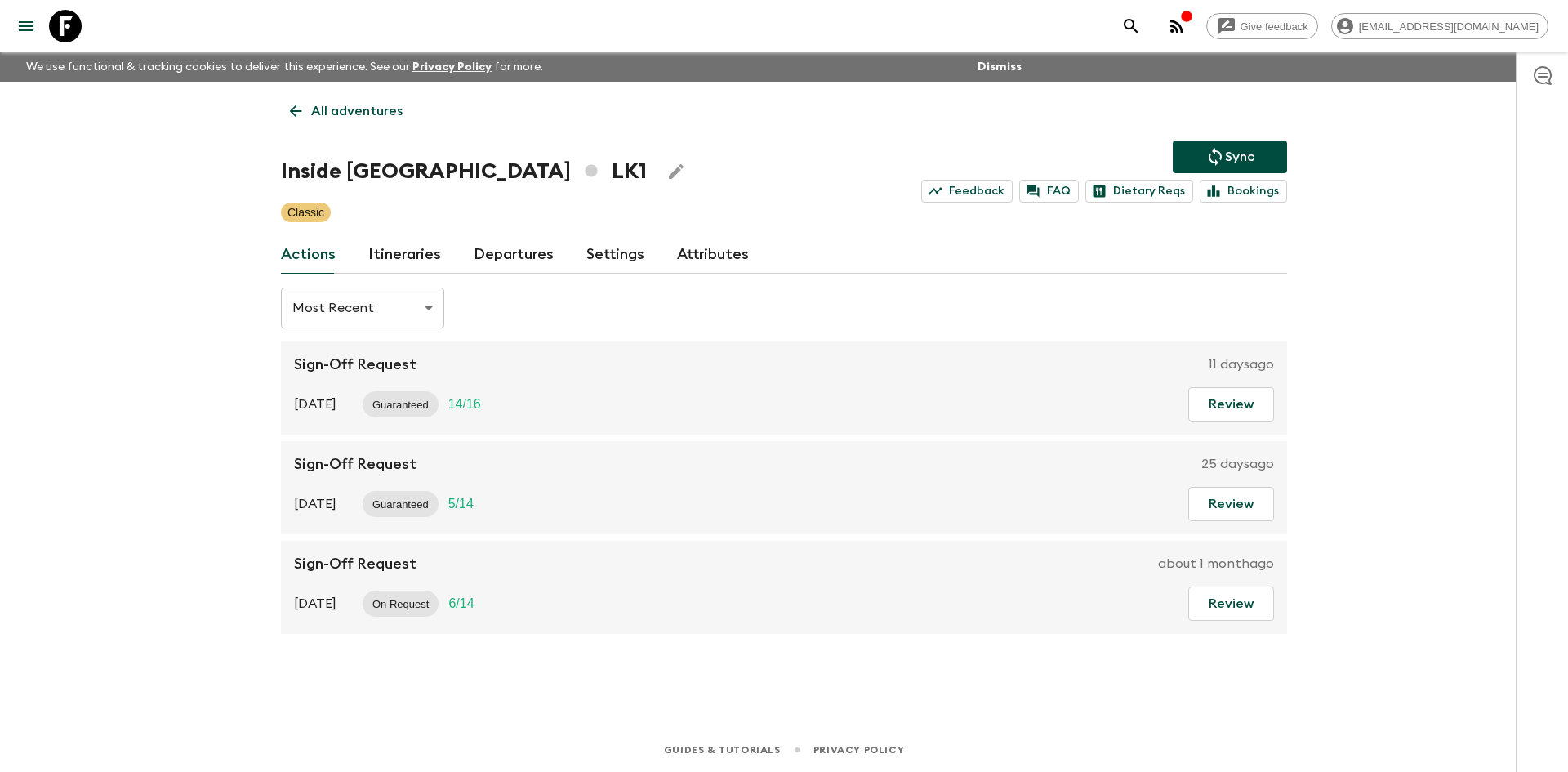
click at [1230, 147] on p "Sync" at bounding box center [1239, 156] width 29 height 20
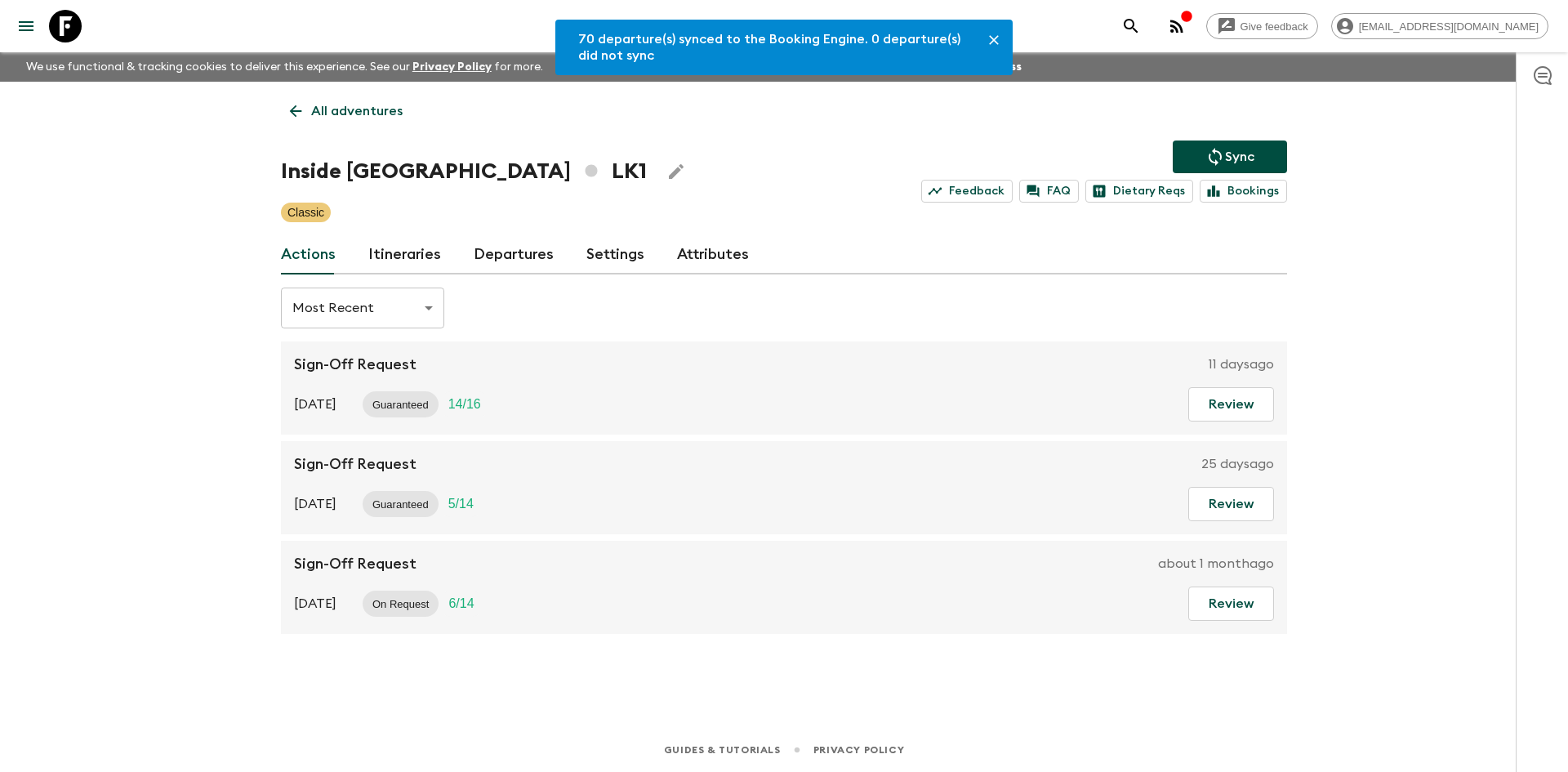
click at [485, 255] on link "Departures" at bounding box center [514, 255] width 80 height 39
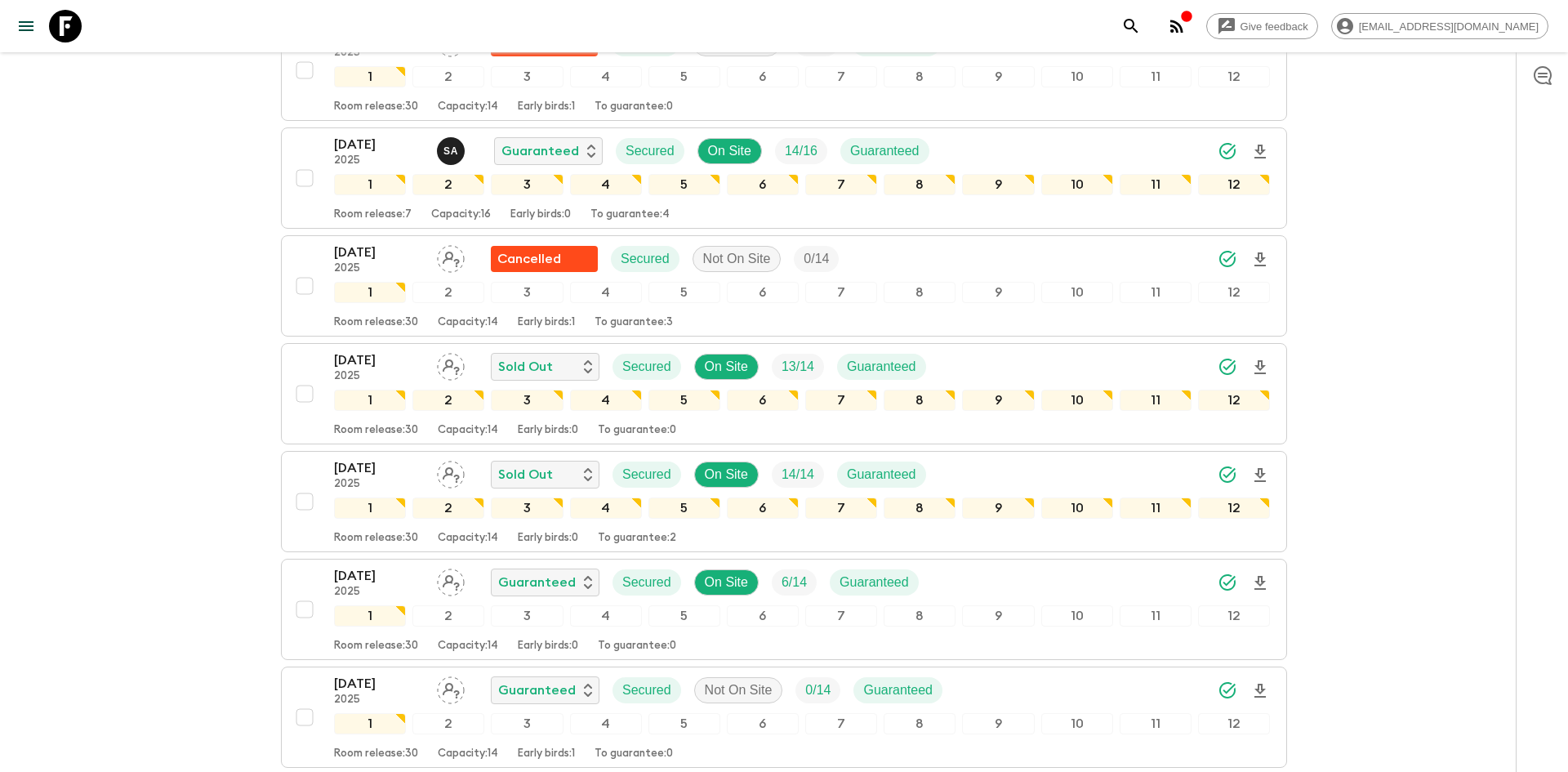
scroll to position [1030, 0]
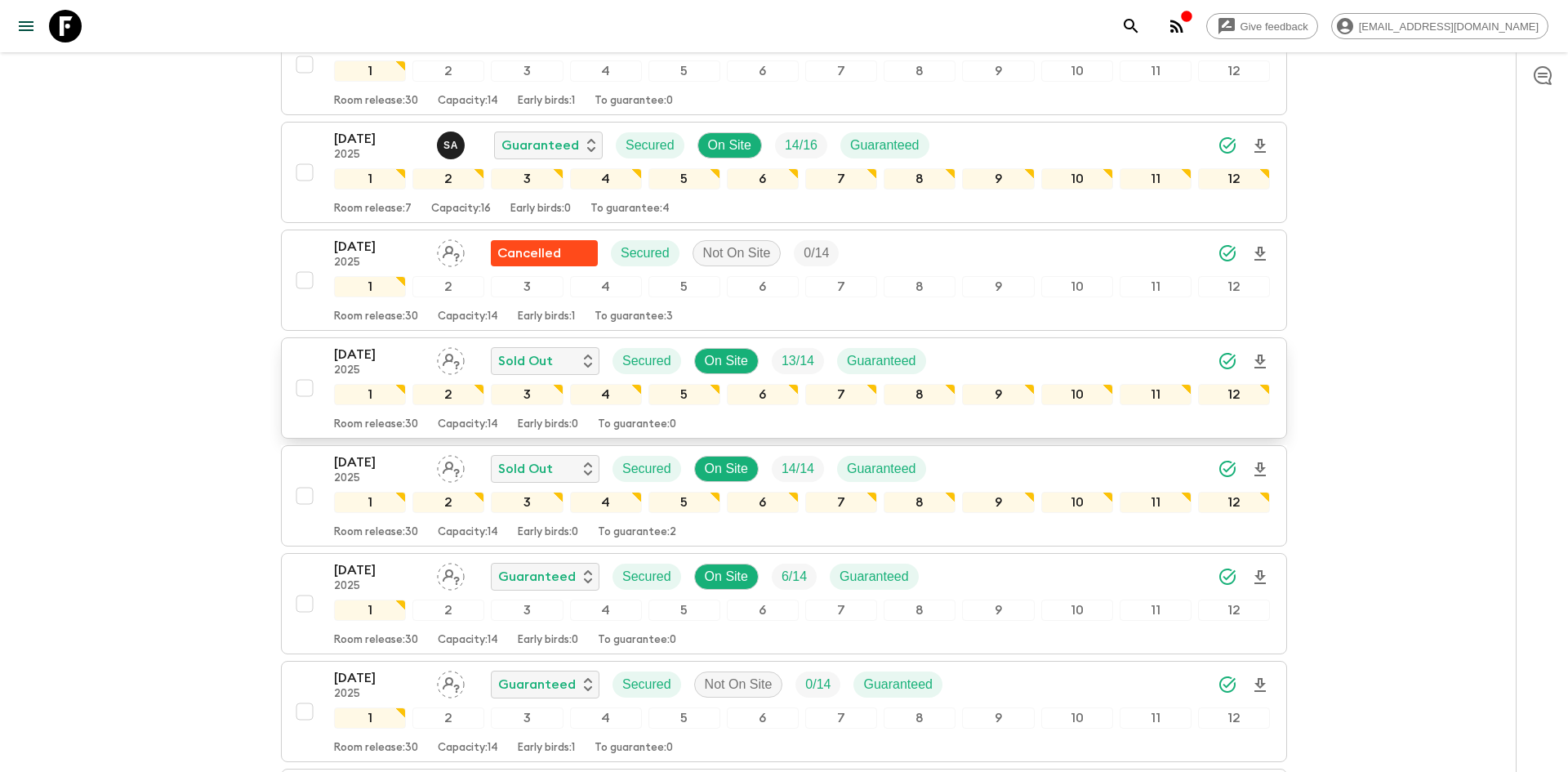
click at [1257, 359] on icon "Download Onboarding" at bounding box center [1260, 361] width 11 height 14
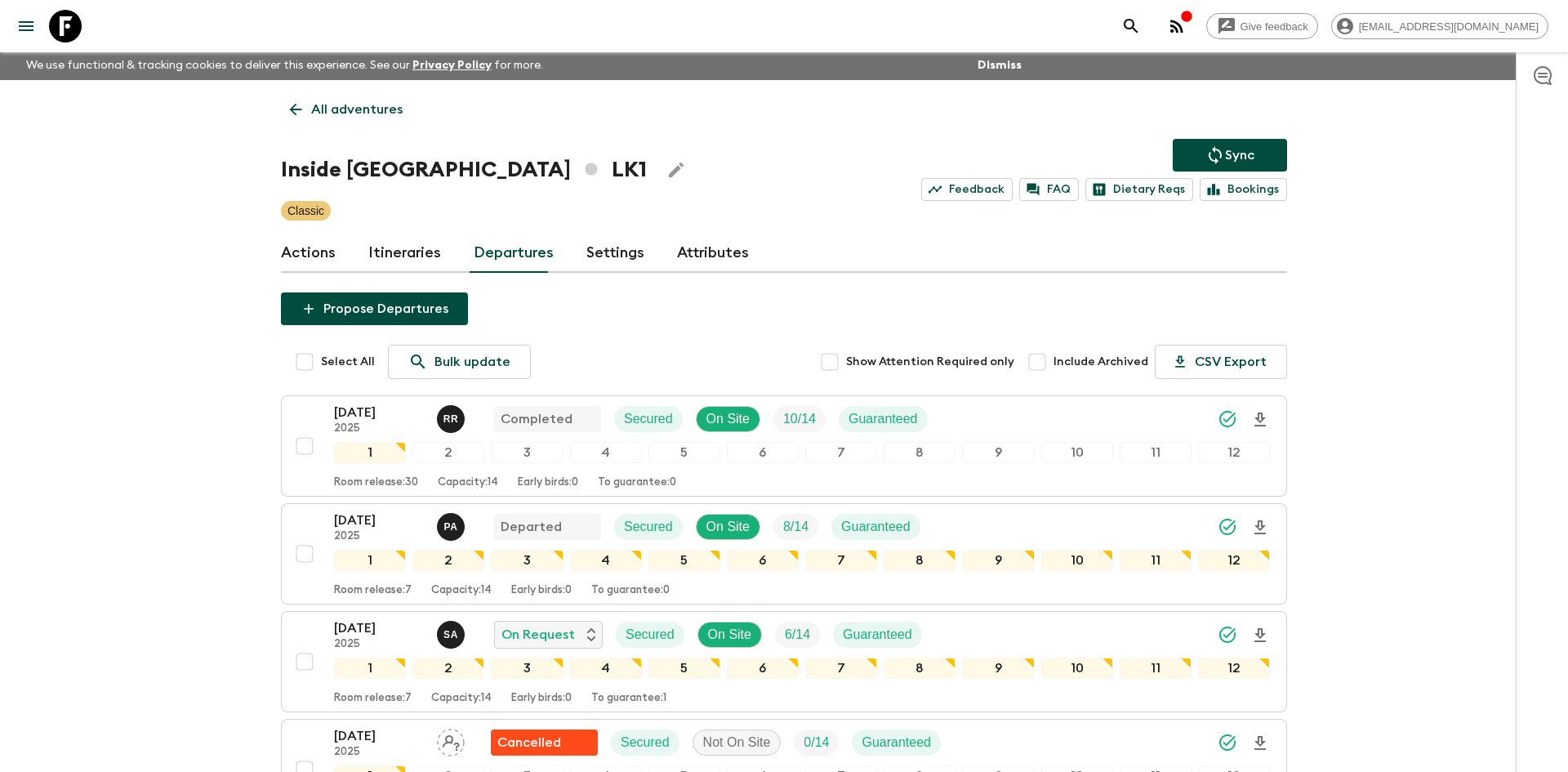
scroll to position [0, 0]
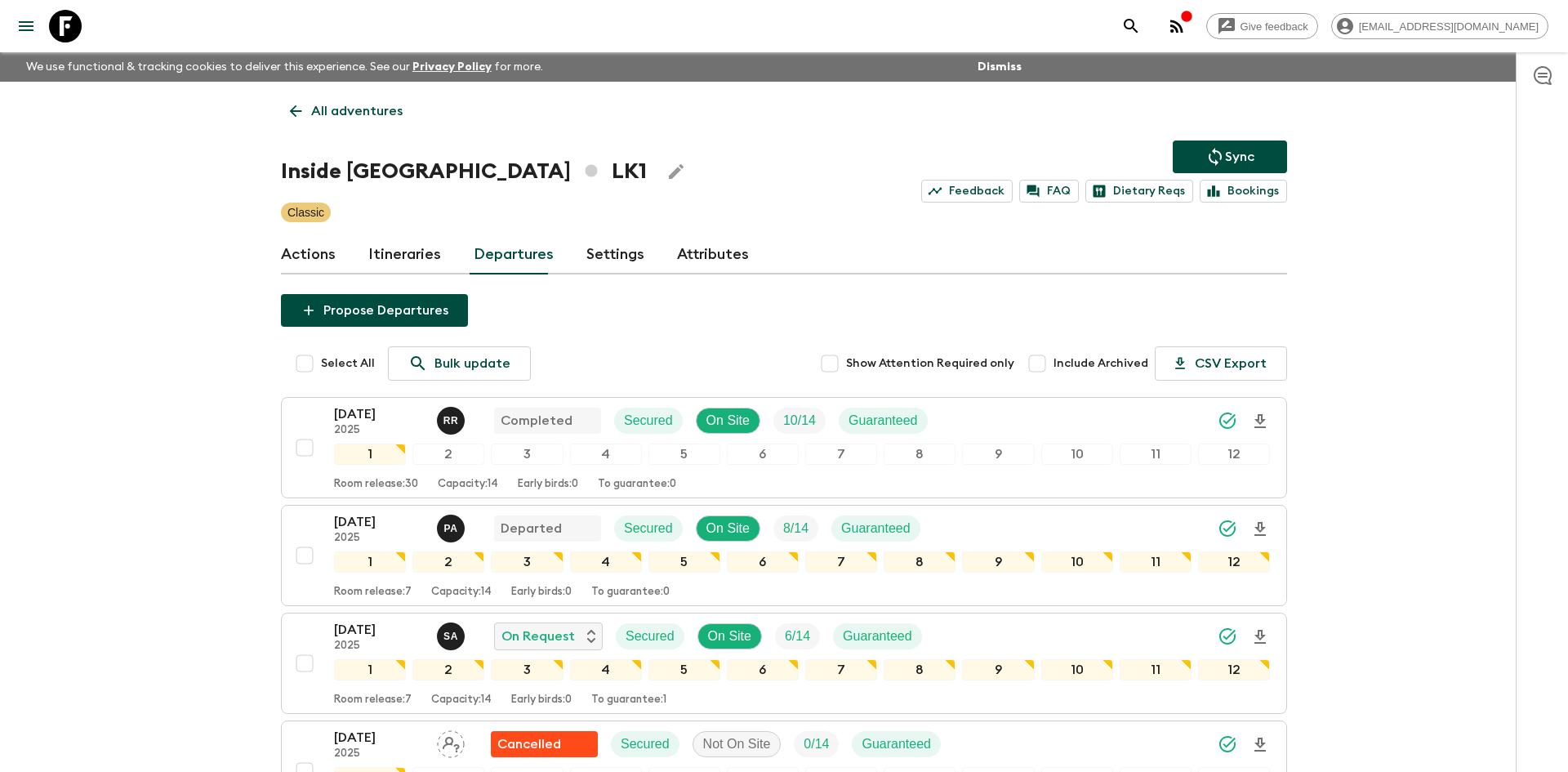
click at [379, 112] on p "All adventures" at bounding box center [357, 110] width 92 height 20
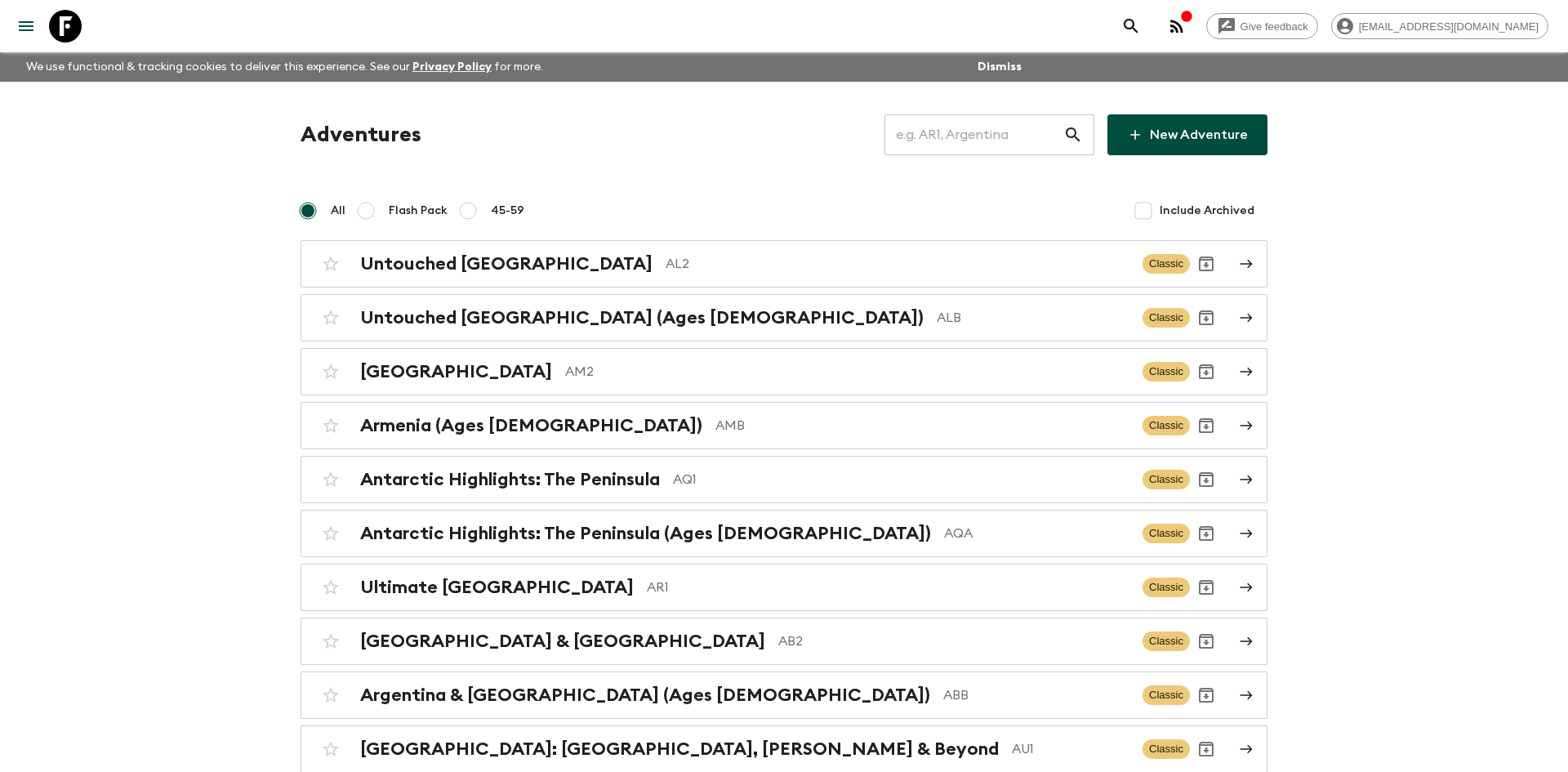
click at [927, 135] on input "text" at bounding box center [973, 135] width 179 height 46
type input "ega"
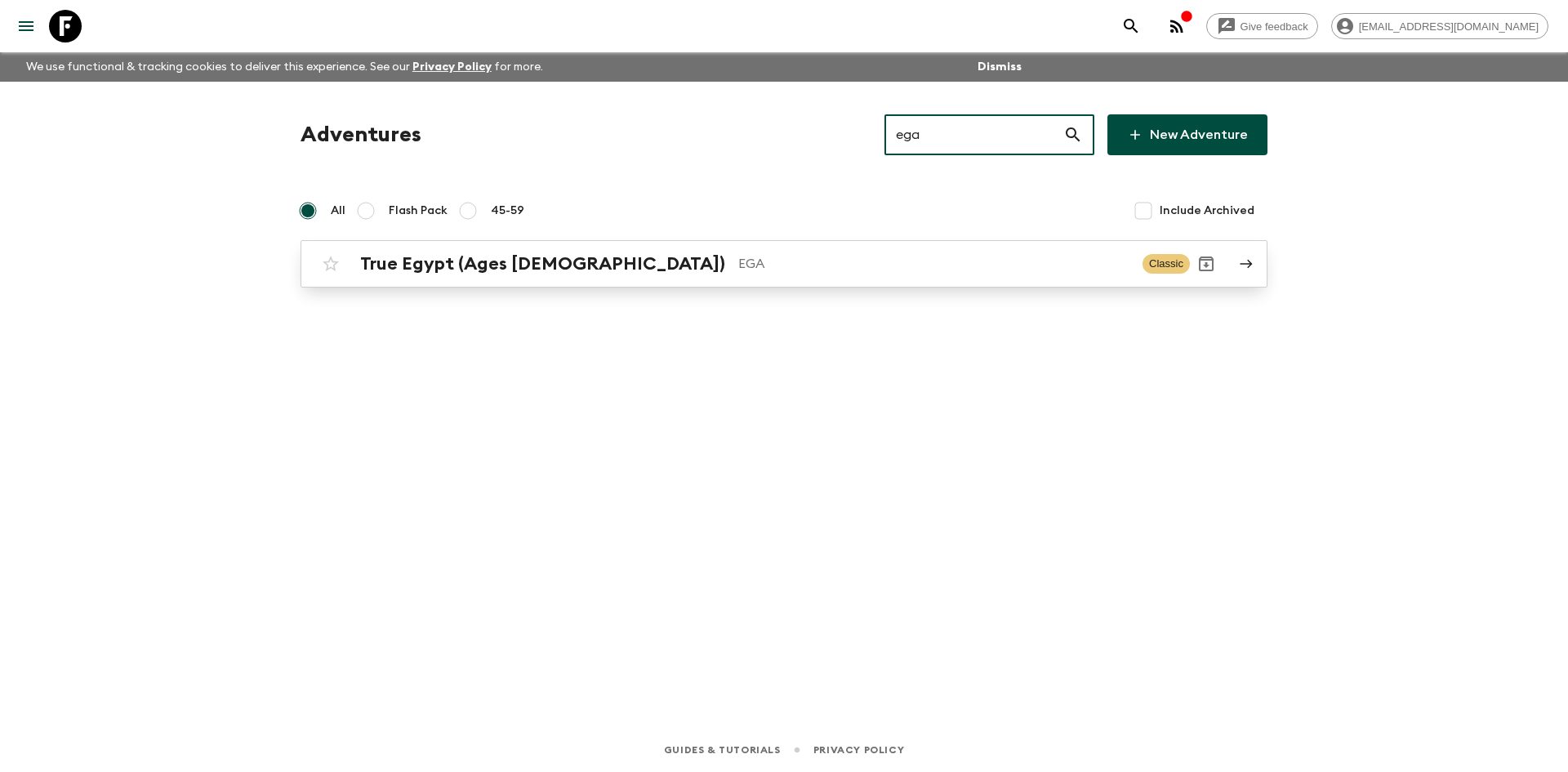
click at [738, 257] on p "EGA" at bounding box center [934, 263] width 391 height 20
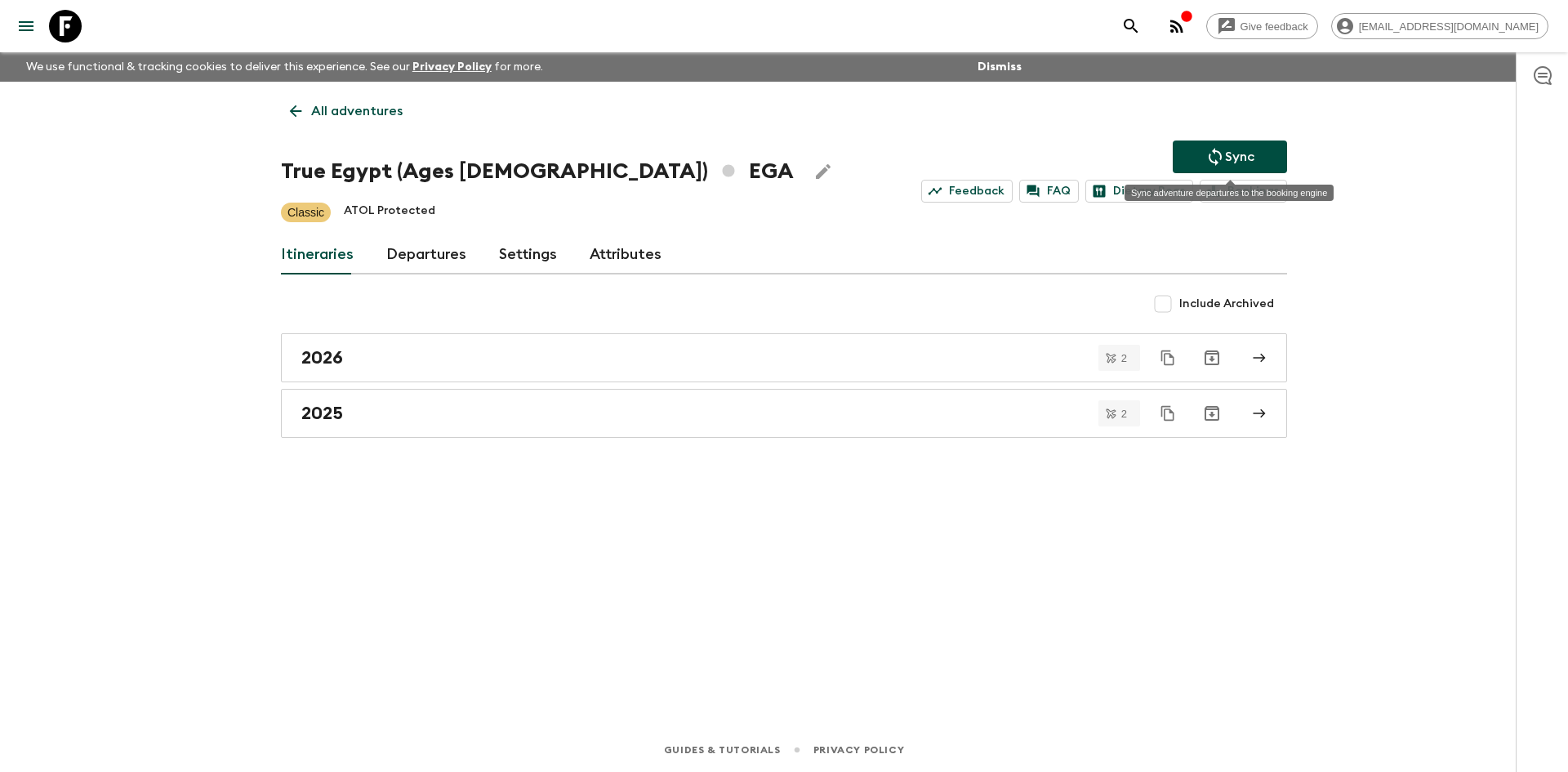
click at [1236, 152] on p "Sync" at bounding box center [1239, 156] width 29 height 20
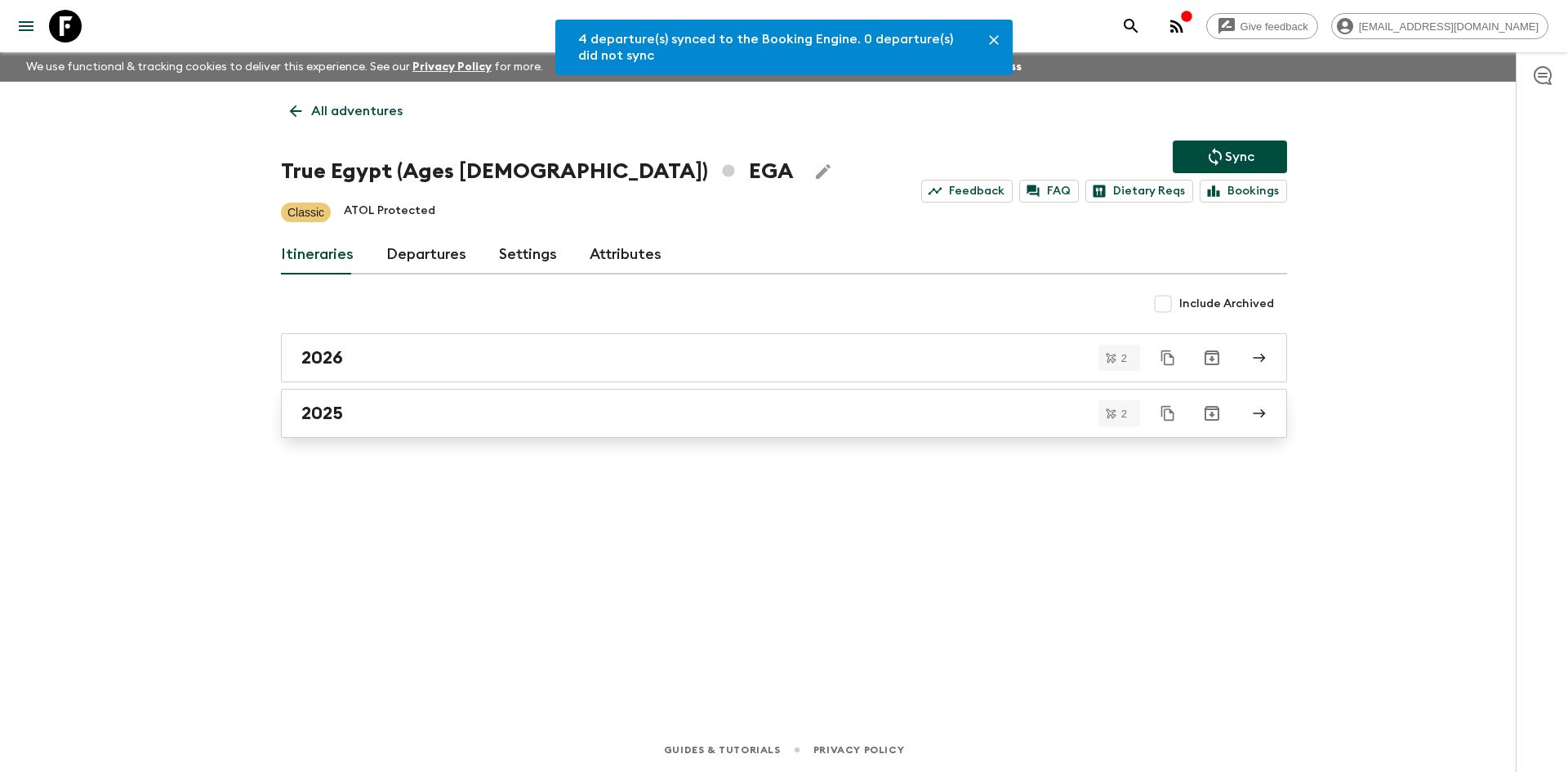
click at [317, 421] on h2 "2025" at bounding box center [322, 413] width 42 height 22
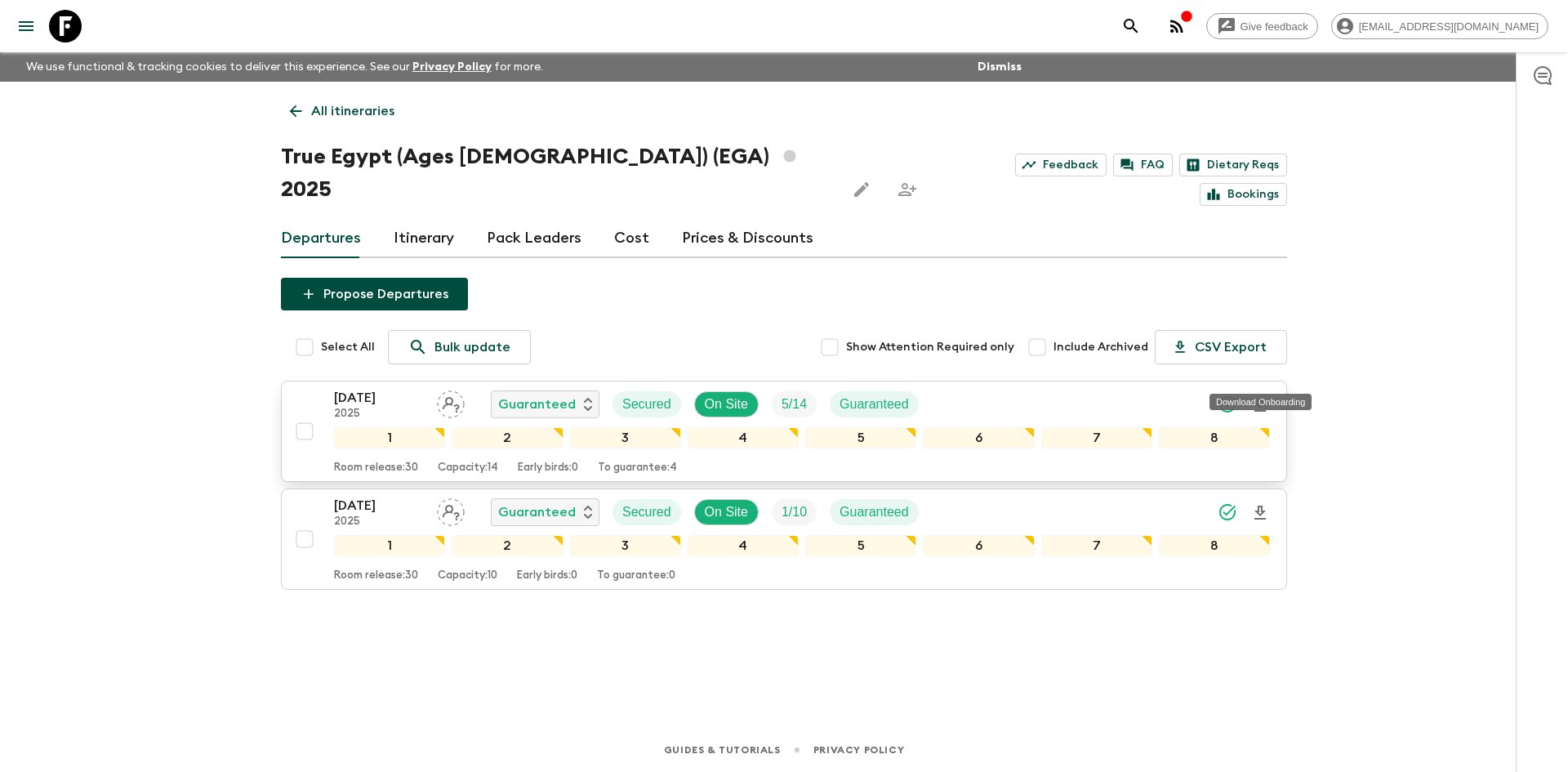
click at [1263, 398] on icon "Download Onboarding" at bounding box center [1260, 404] width 11 height 14
click at [301, 109] on icon at bounding box center [295, 110] width 18 height 18
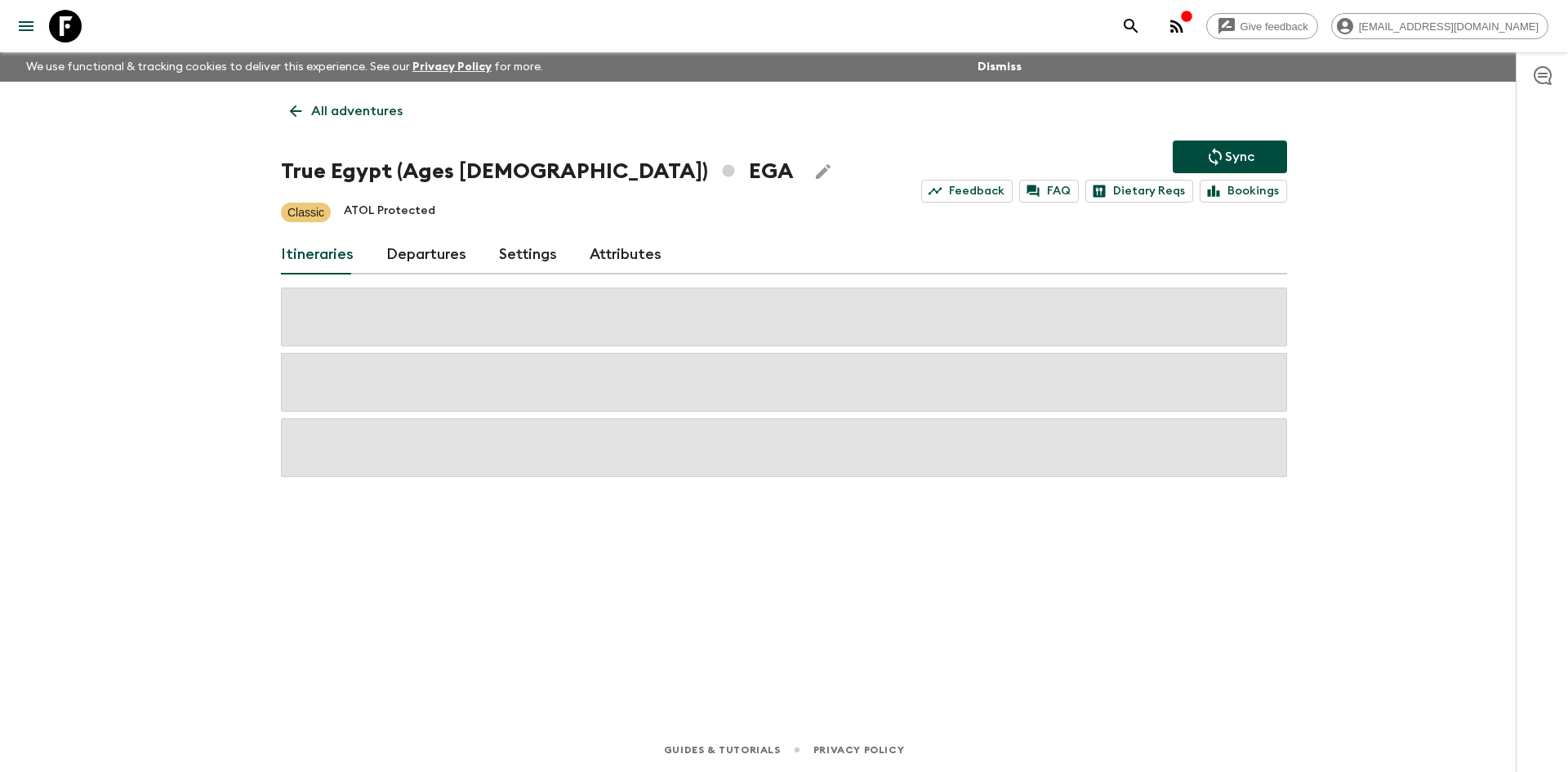
click at [301, 109] on icon at bounding box center [295, 110] width 18 height 18
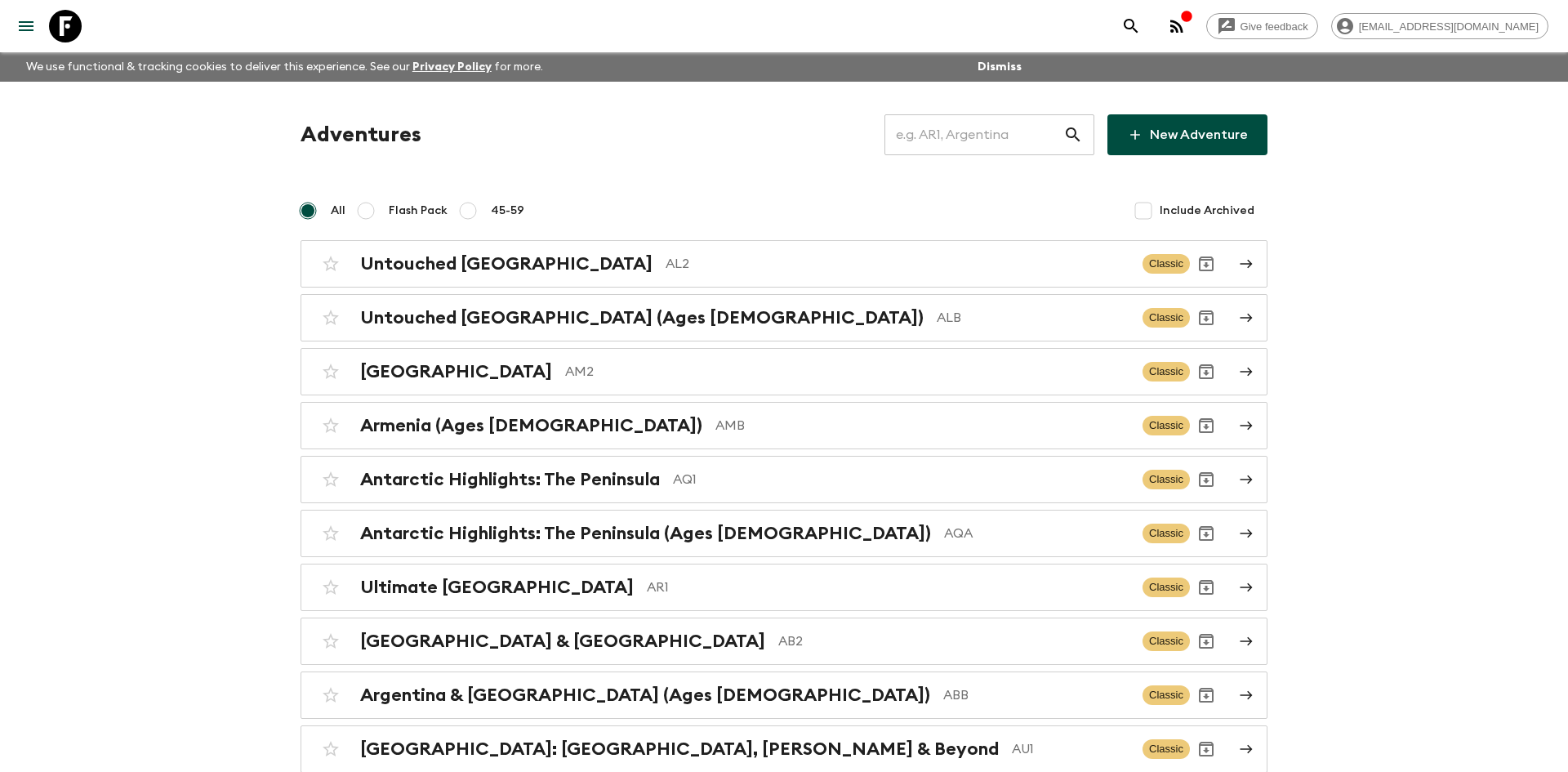
click at [969, 134] on input "text" at bounding box center [973, 135] width 179 height 46
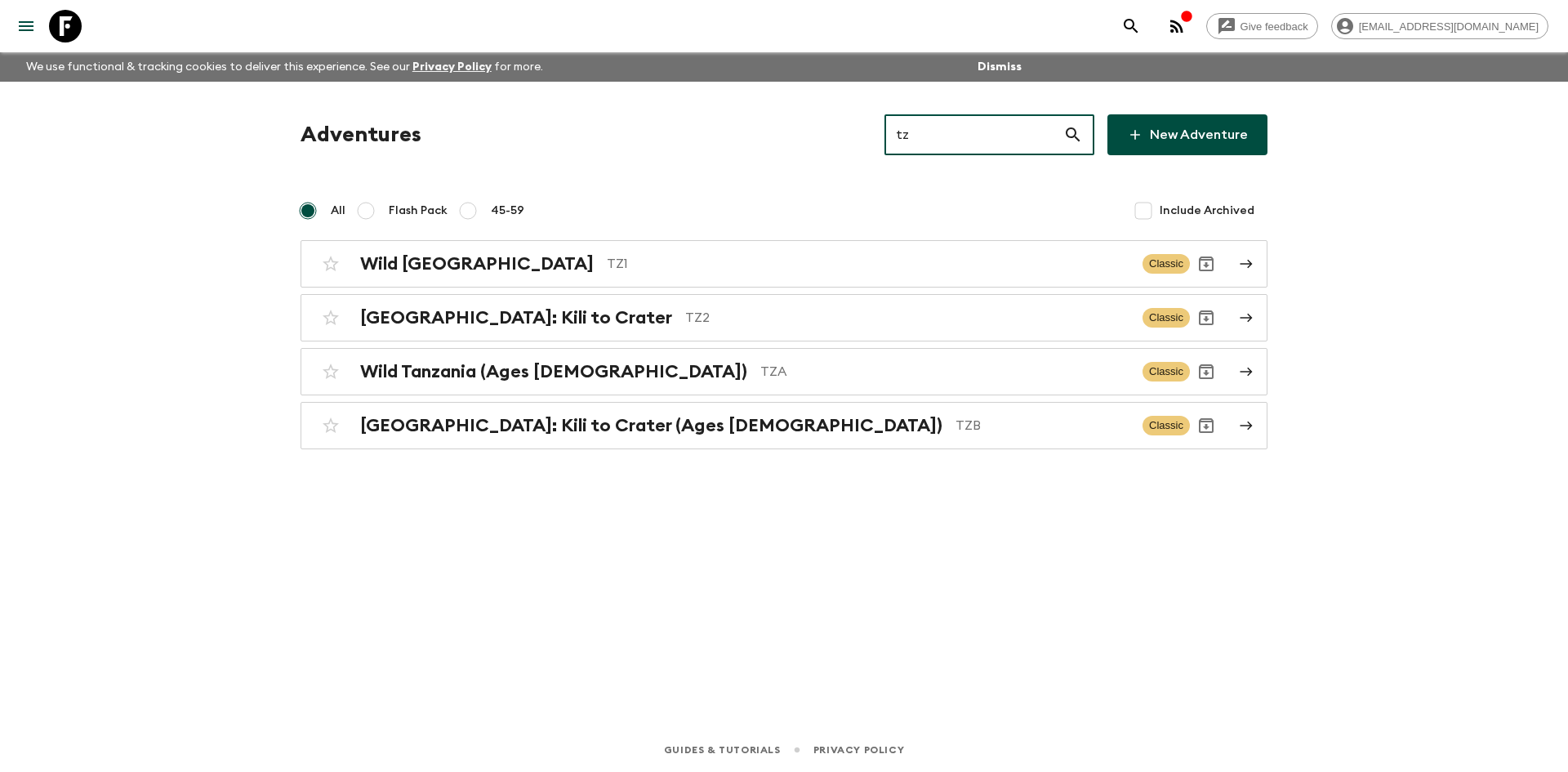
type input "tz1"
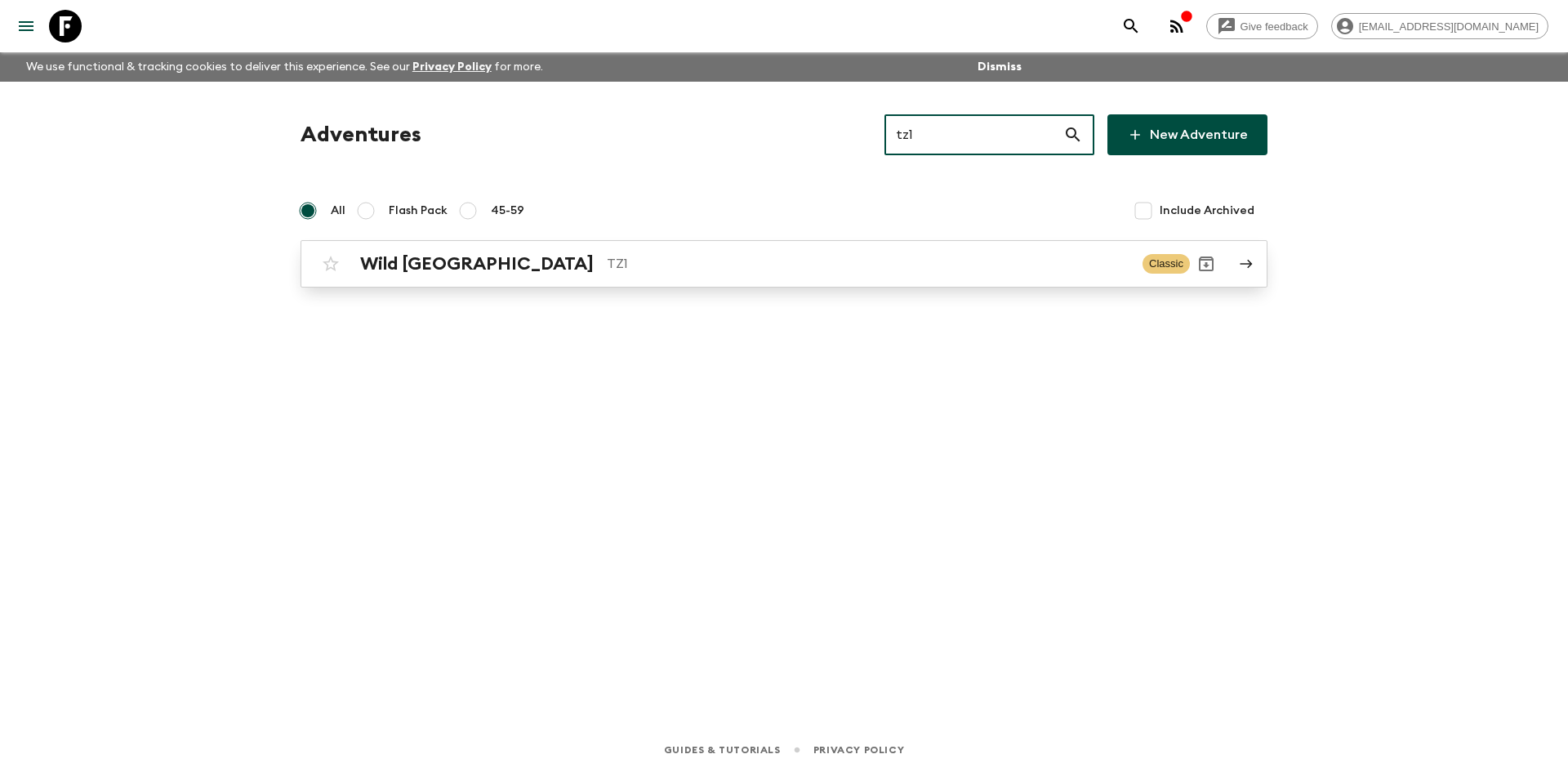
click at [607, 255] on p "TZ1" at bounding box center [868, 263] width 523 height 20
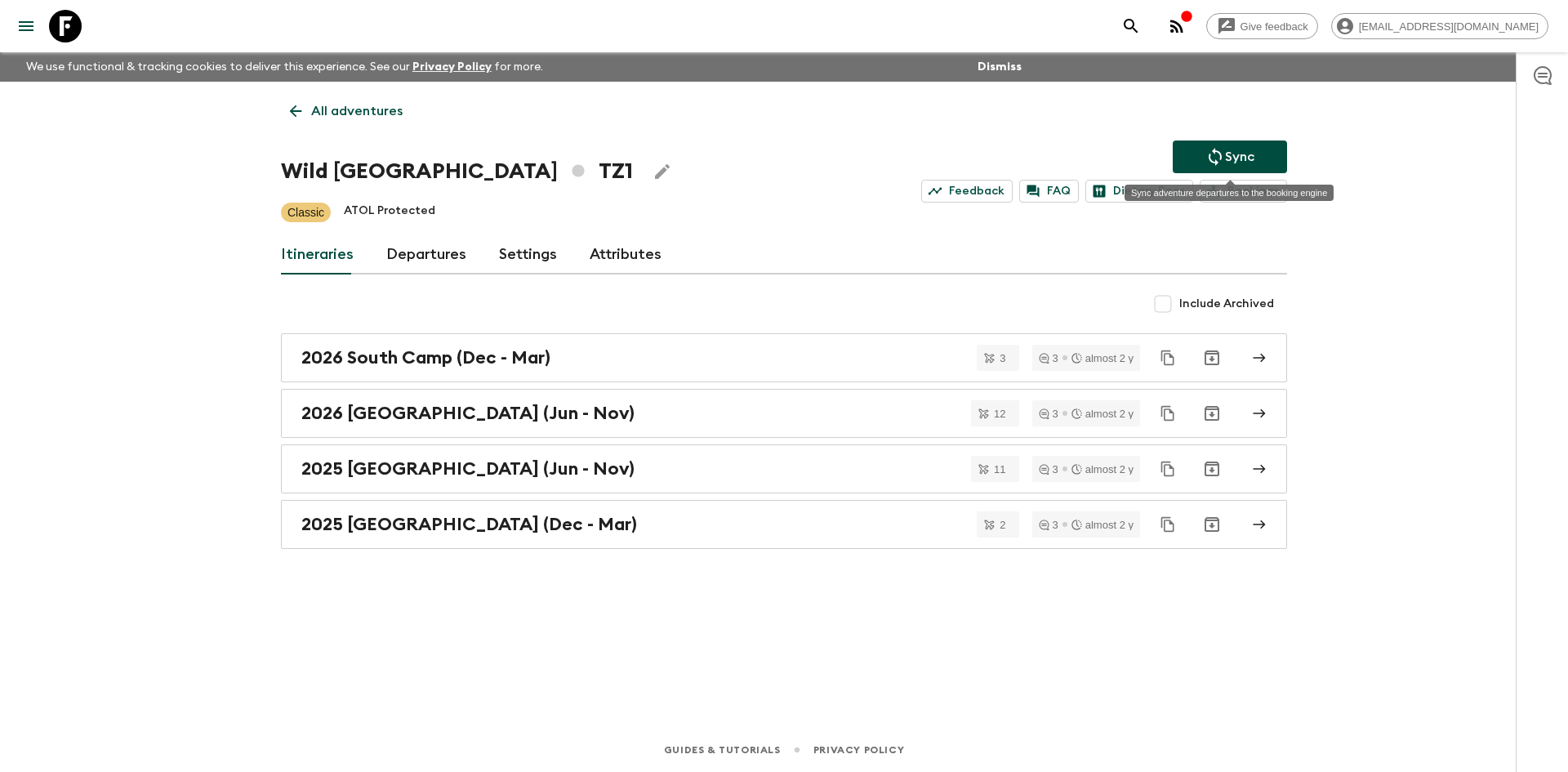
click at [1207, 152] on icon "Sync adventure departures to the booking engine" at bounding box center [1214, 156] width 20 height 20
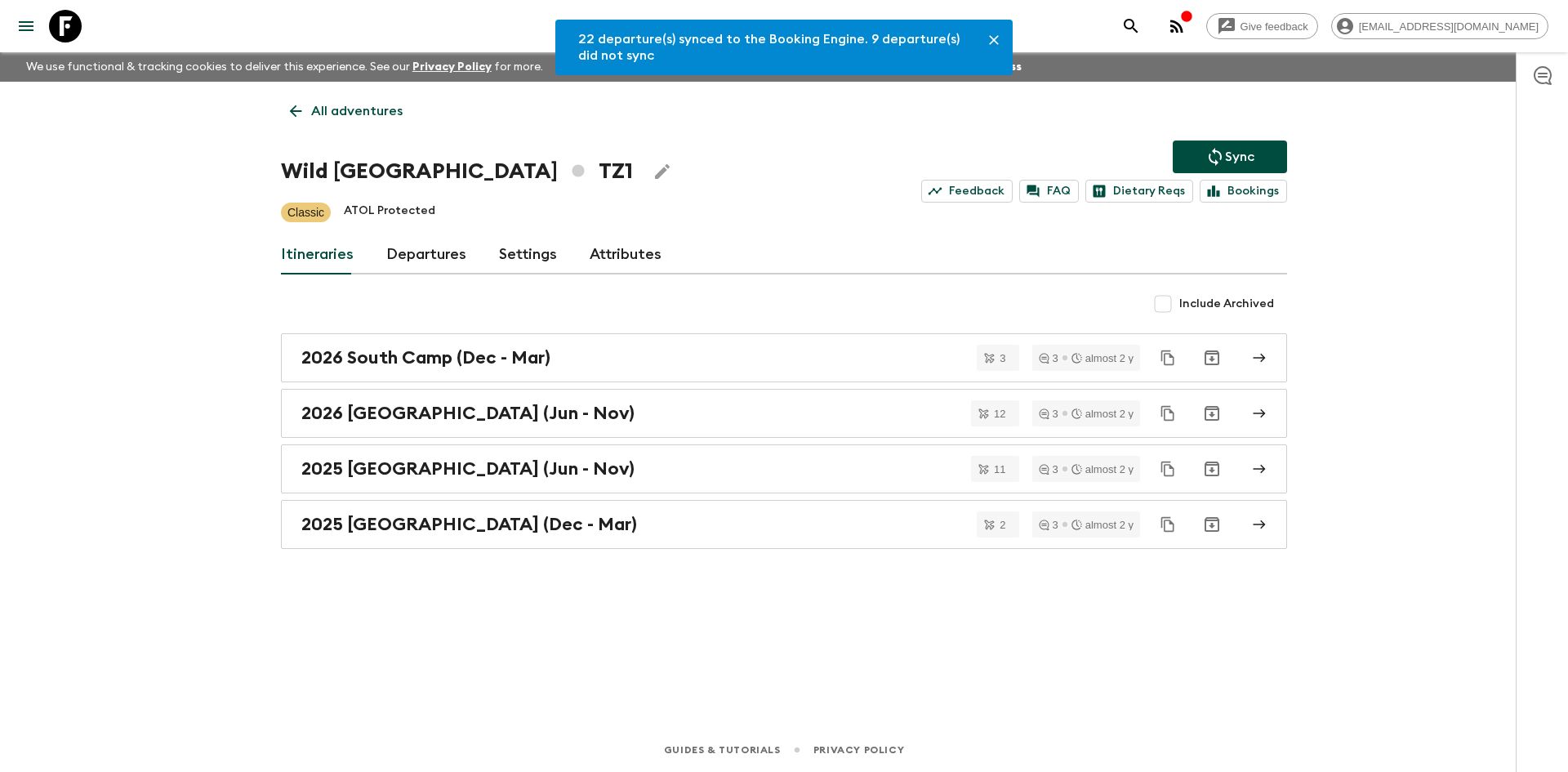
click at [440, 252] on link "Departures" at bounding box center [427, 255] width 80 height 39
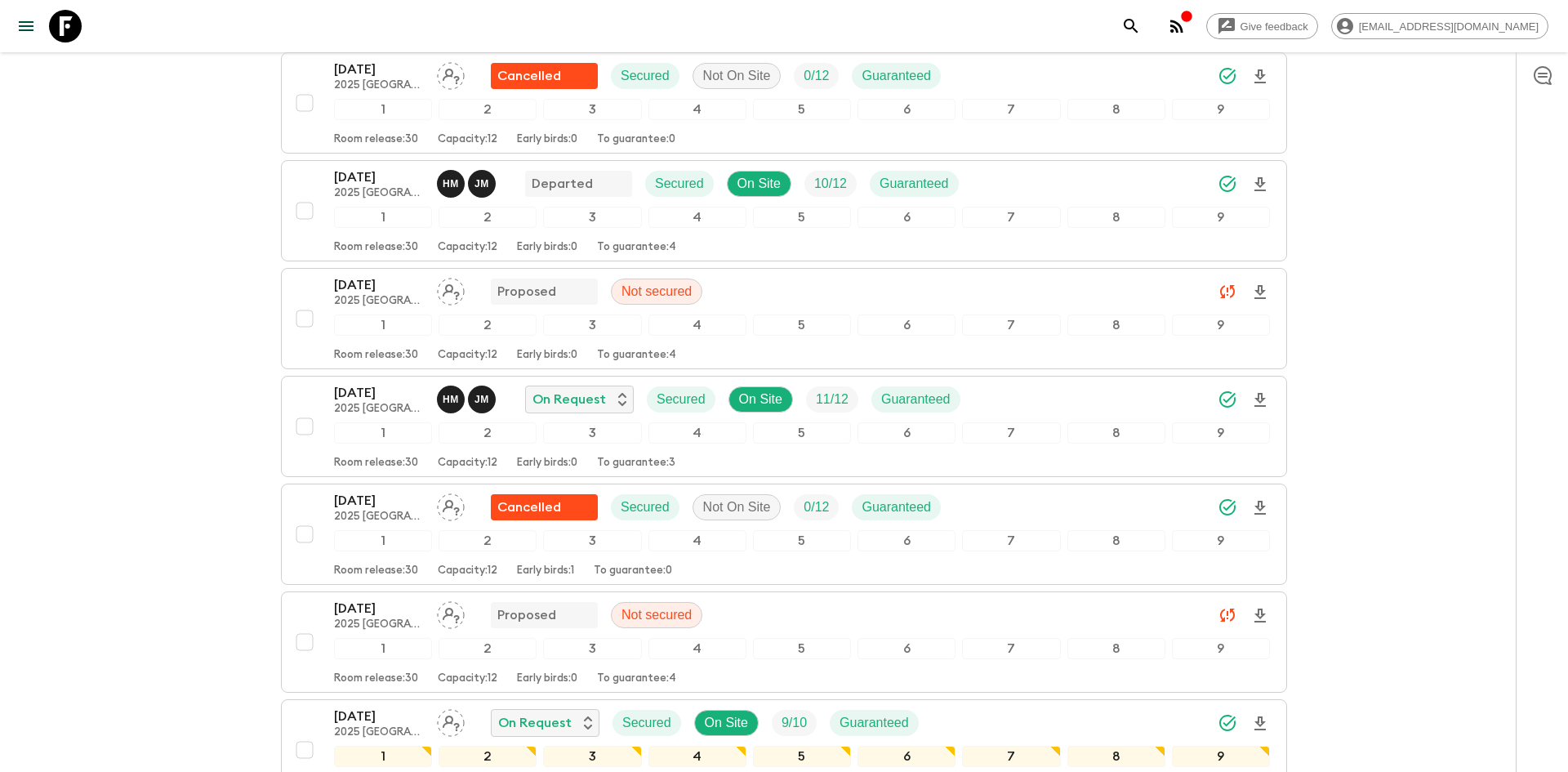
scroll to position [862, 0]
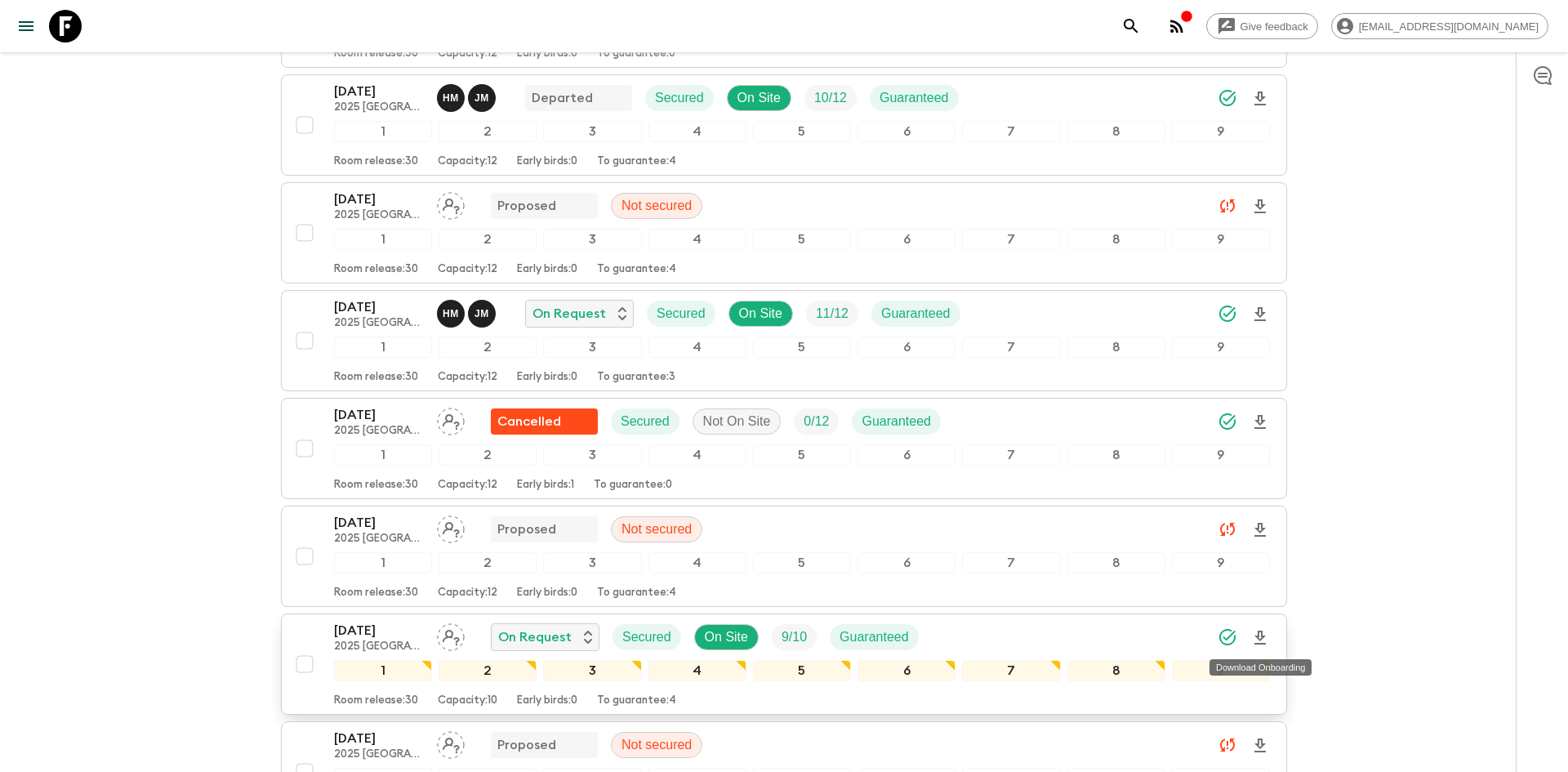
click at [1260, 634] on icon "Download Onboarding" at bounding box center [1259, 637] width 20 height 20
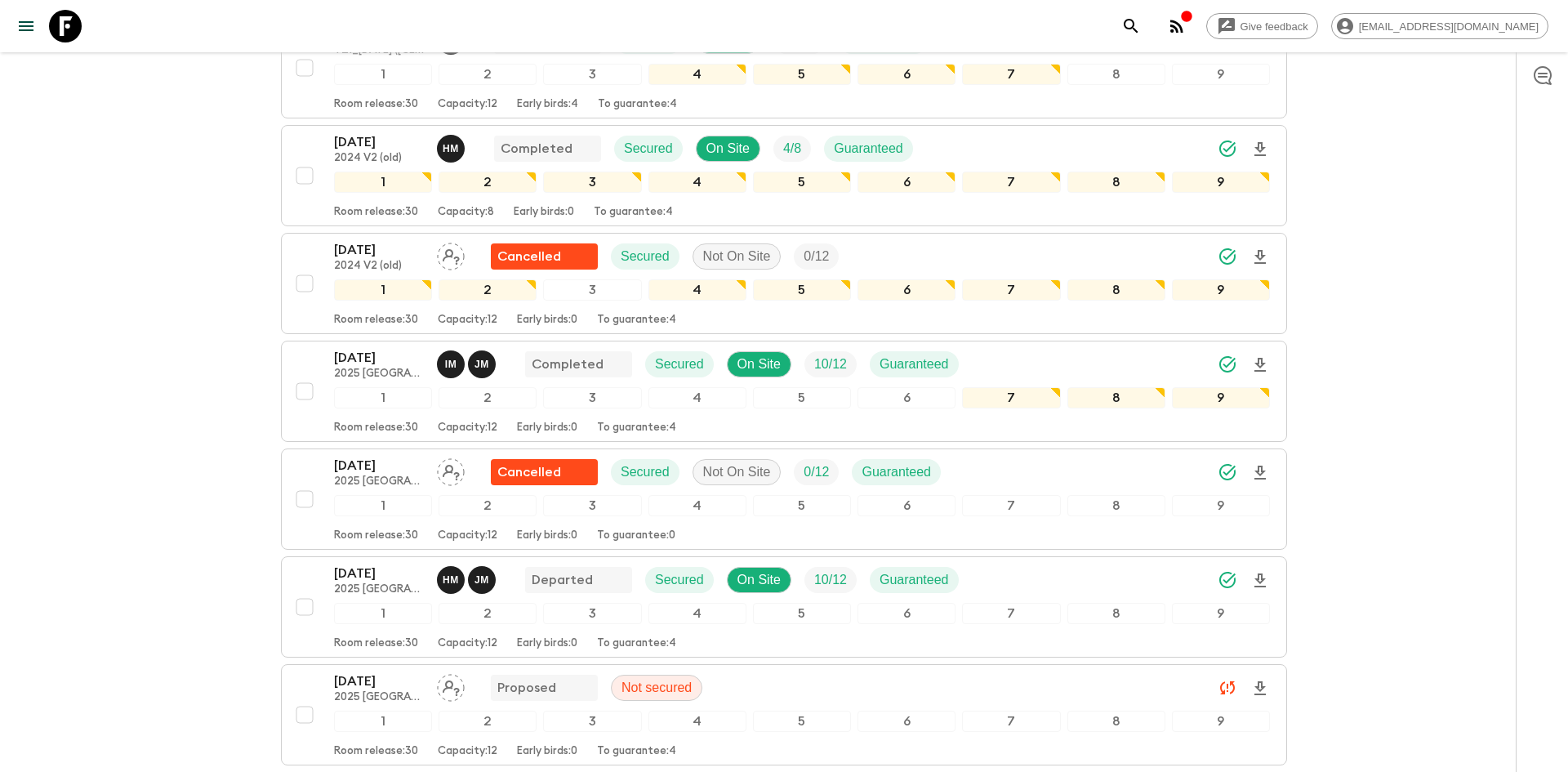
scroll to position [0, 0]
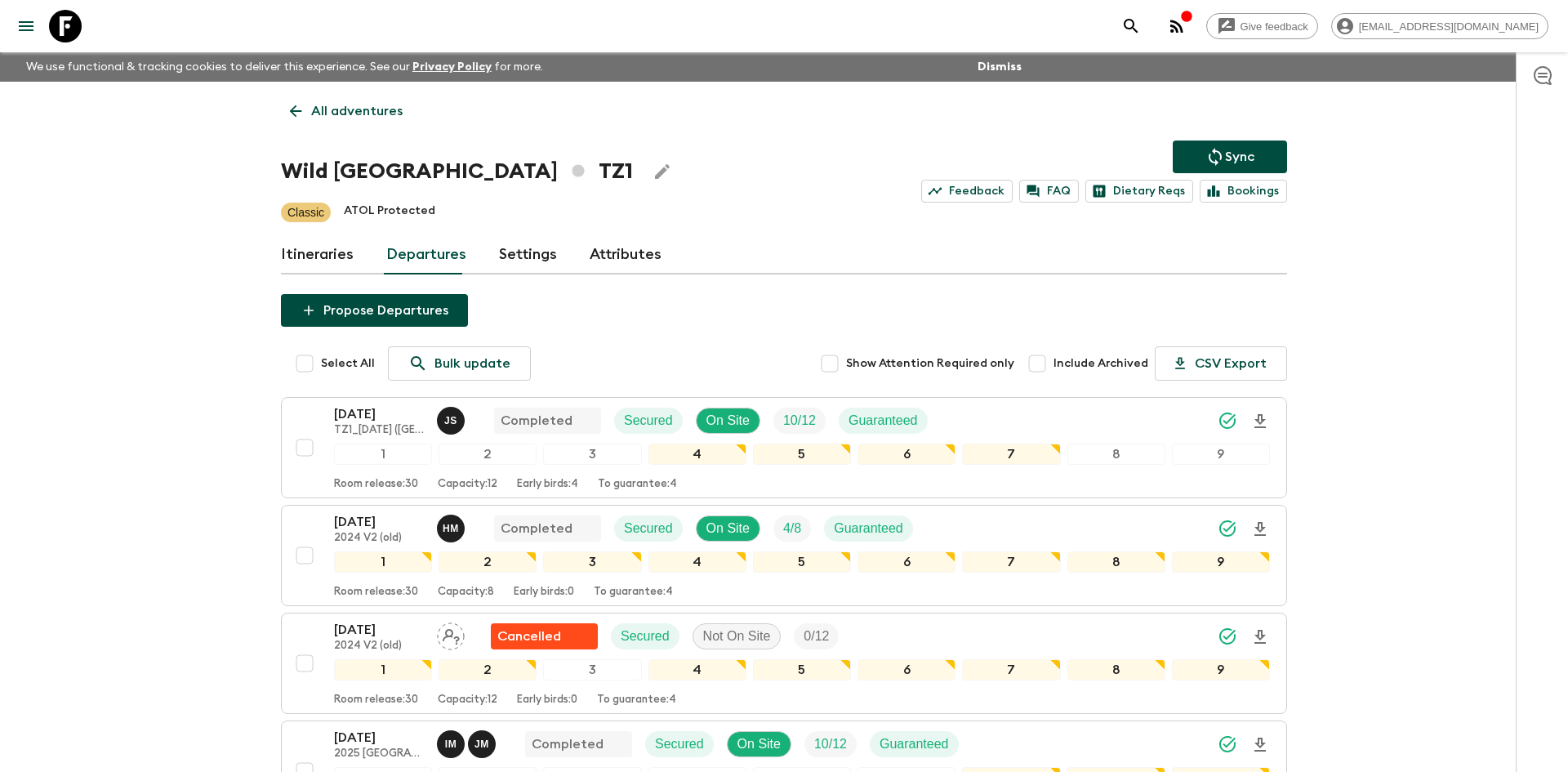
click at [377, 106] on p "All adventures" at bounding box center [357, 110] width 92 height 20
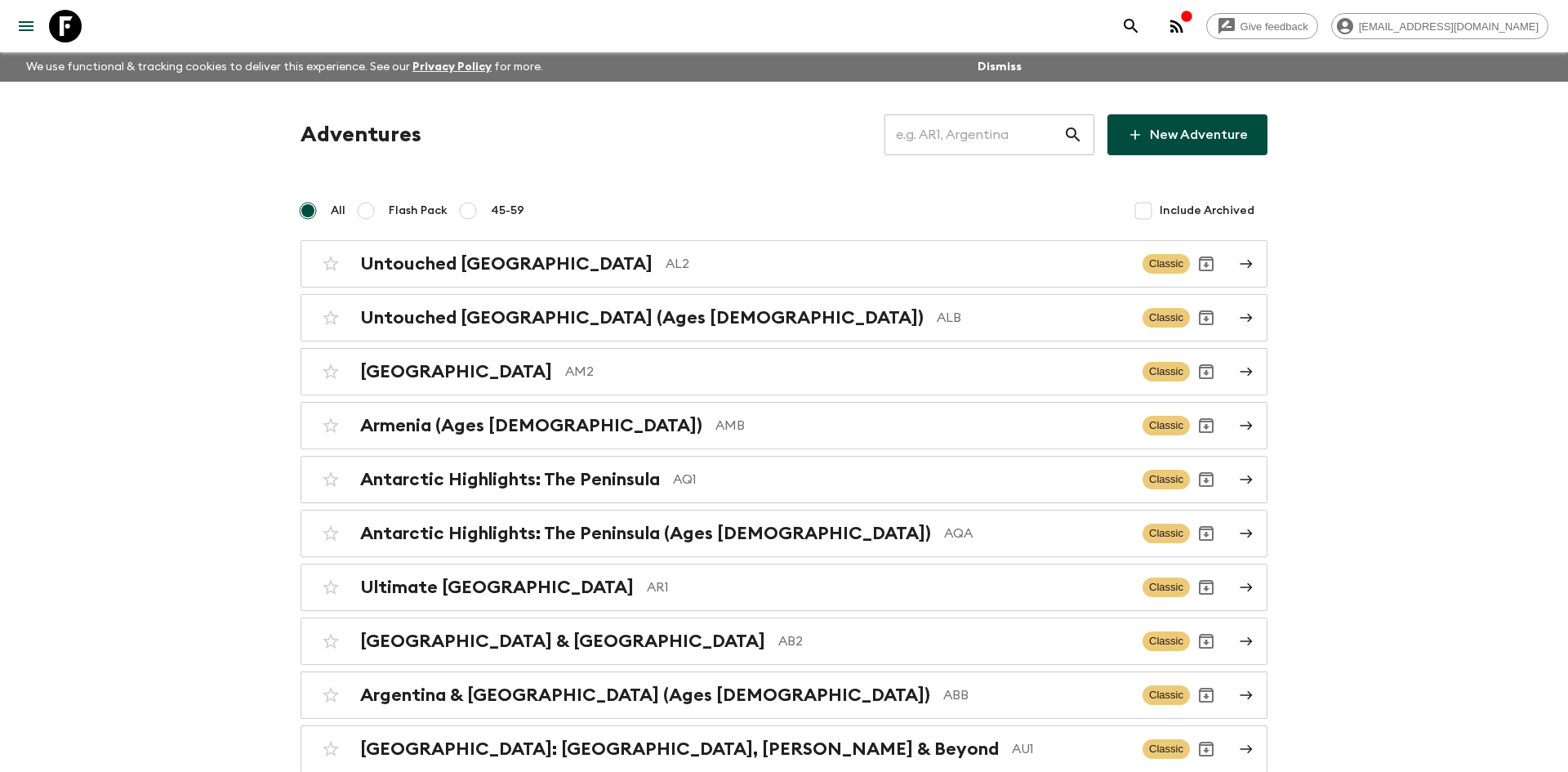
click at [937, 120] on input "text" at bounding box center [973, 135] width 179 height 46
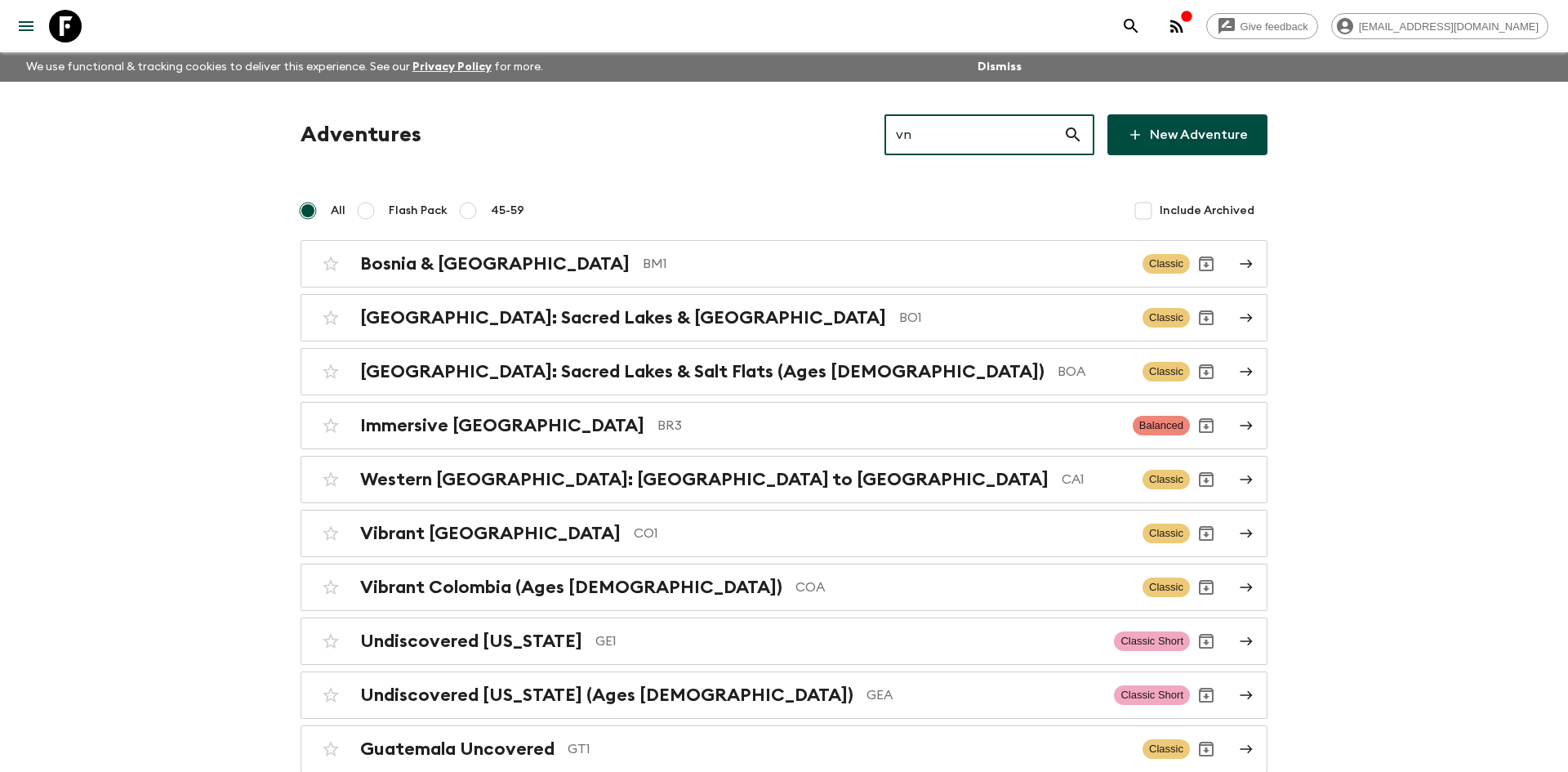
type input "vna"
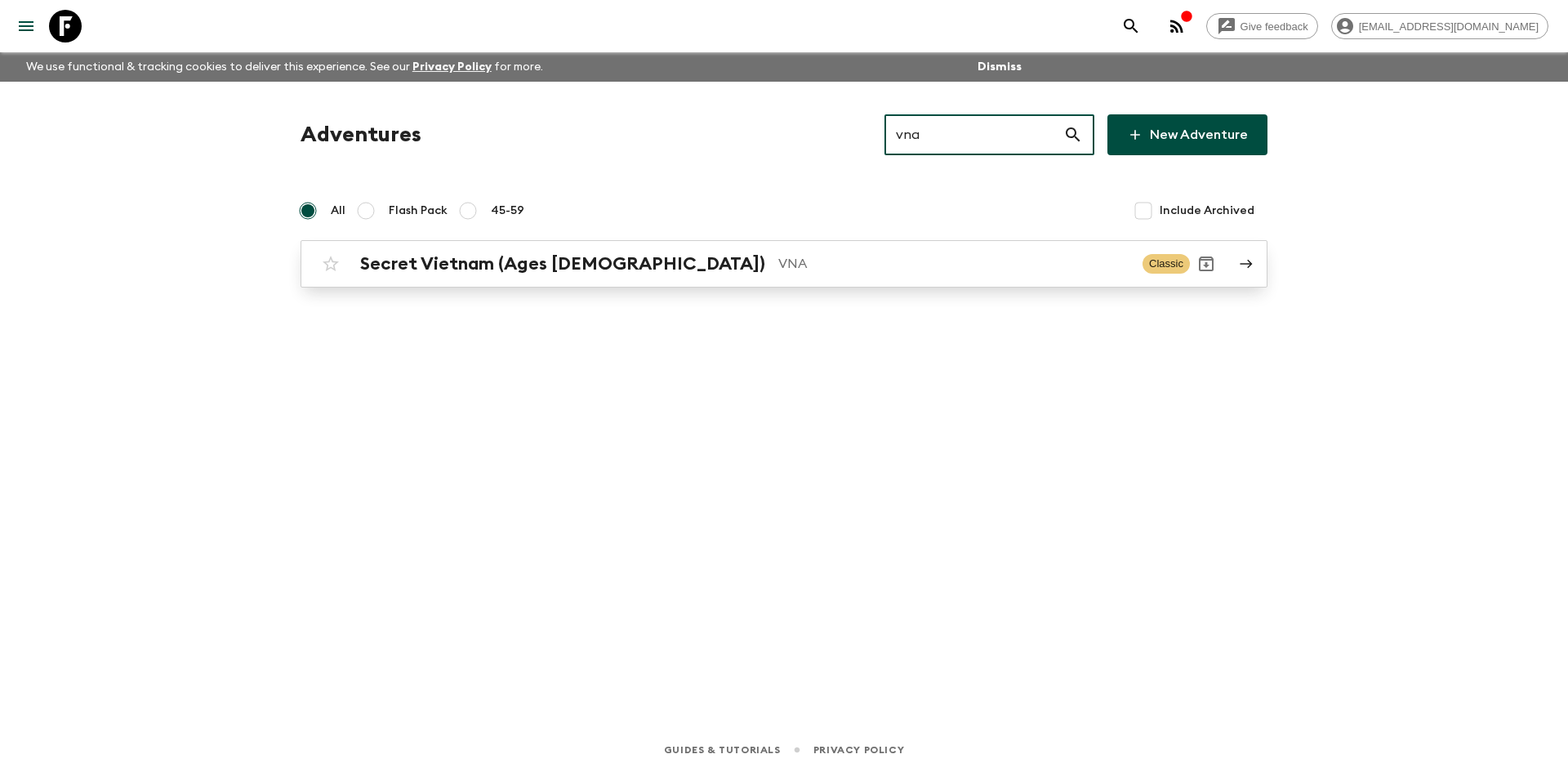
click at [489, 276] on div "Secret Vietnam (Ages [DEMOGRAPHIC_DATA]) VNA Classic" at bounding box center [752, 263] width 876 height 33
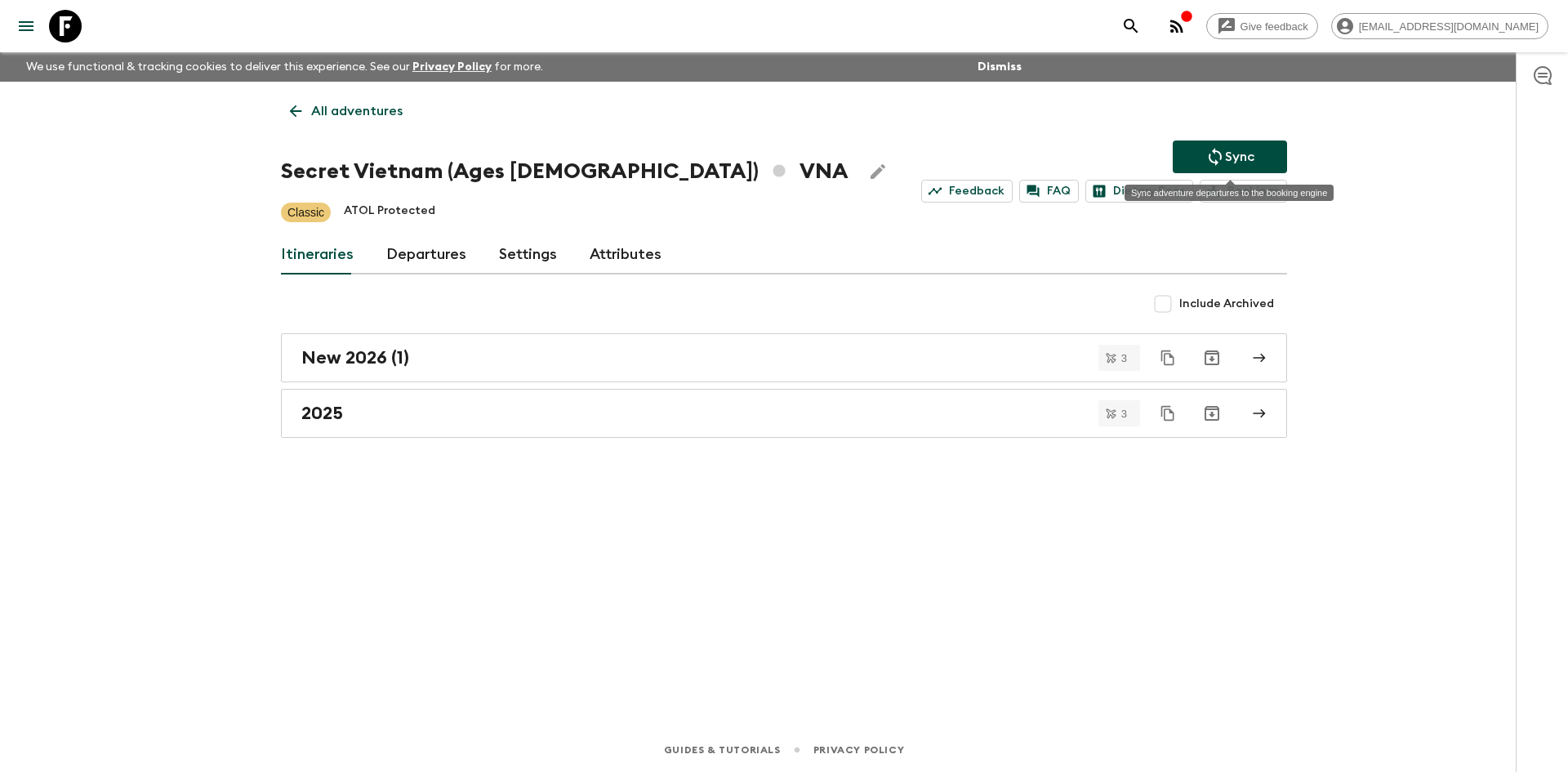
click at [1232, 164] on p "Sync" at bounding box center [1239, 156] width 29 height 20
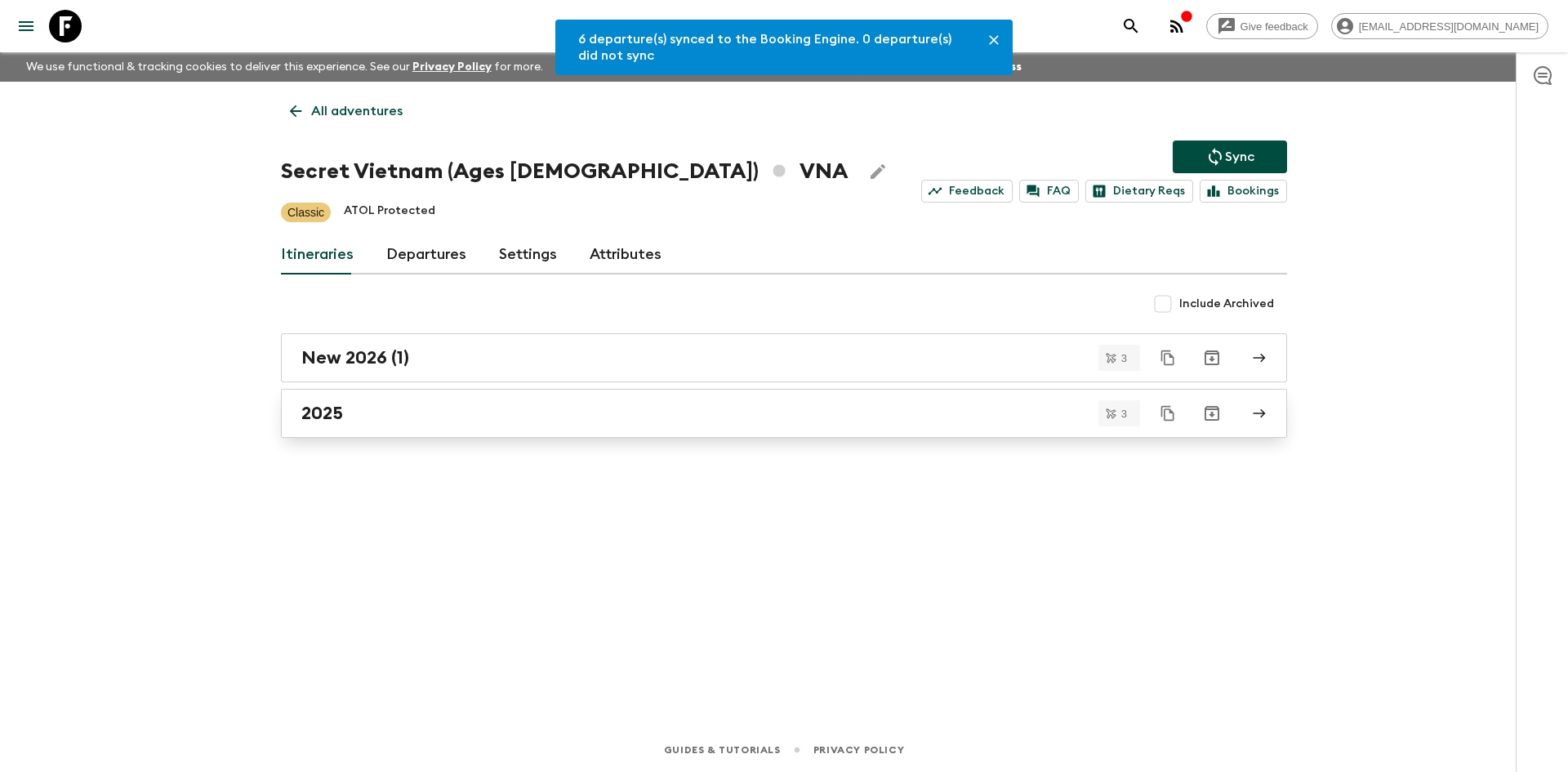
click at [325, 421] on h2 "2025" at bounding box center [322, 413] width 42 height 22
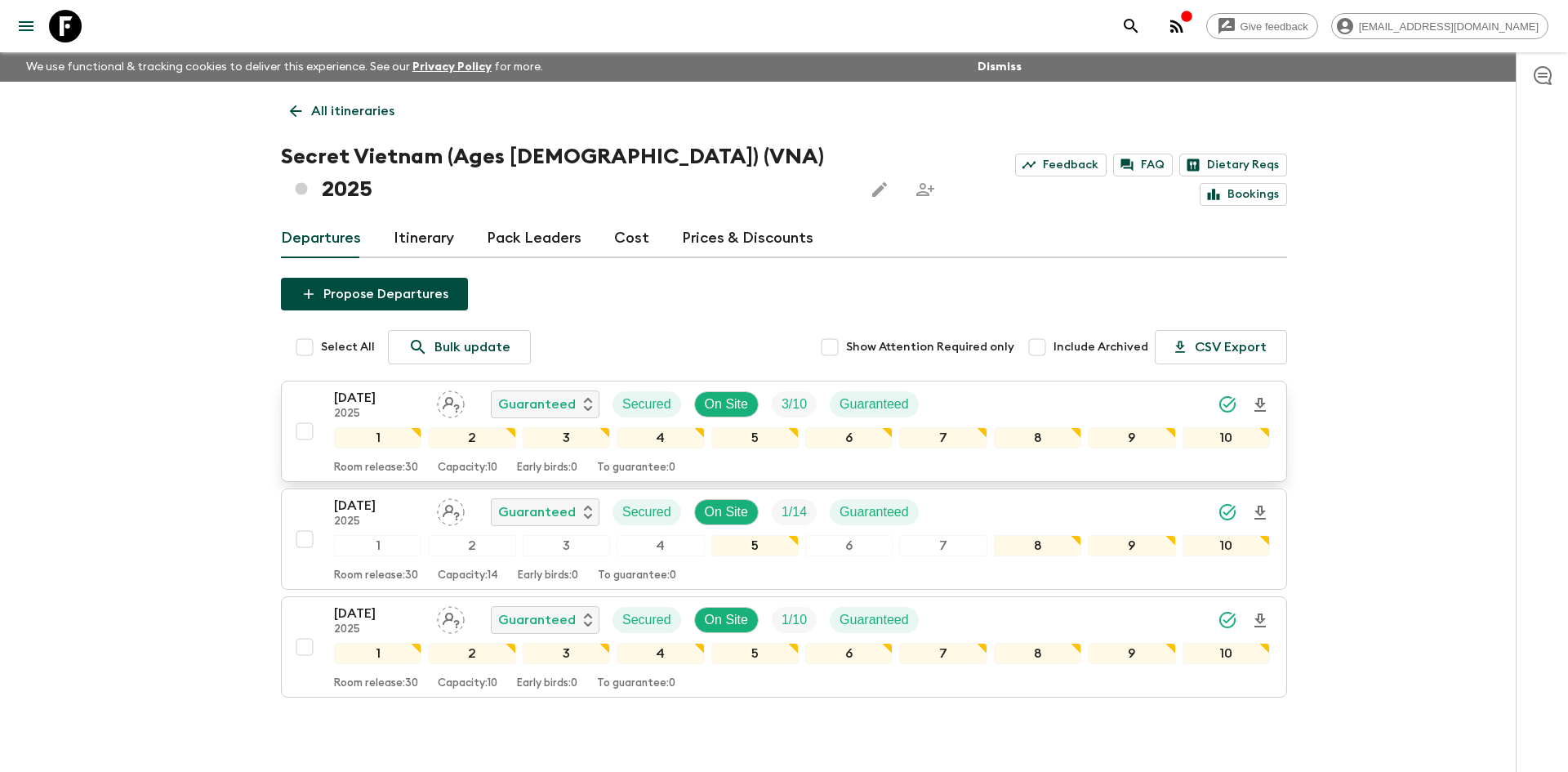
click at [1259, 395] on icon "Download Onboarding" at bounding box center [1259, 404] width 20 height 20
